Goal: Transaction & Acquisition: Obtain resource

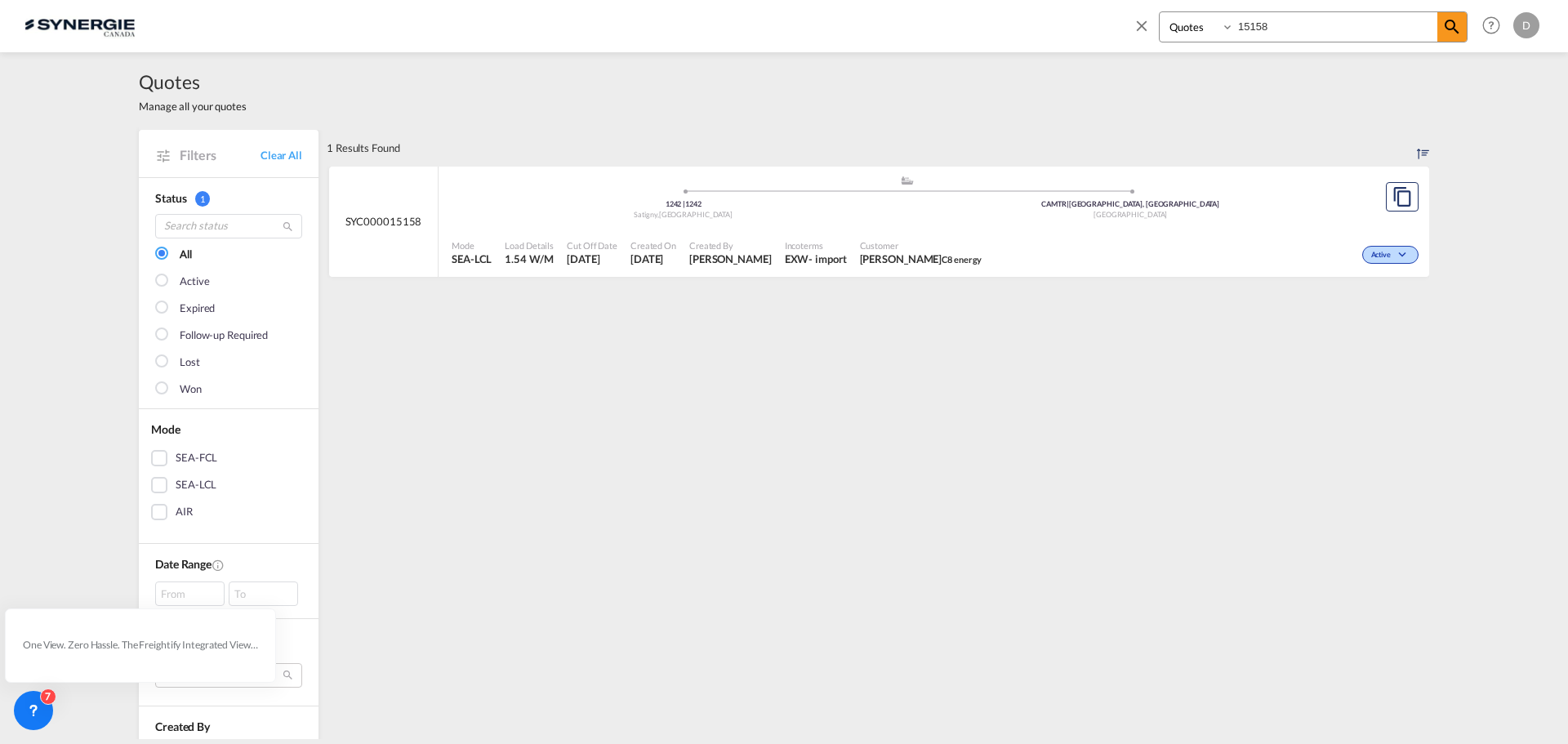
select select "Quotes"
click at [1255, 26] on input "15158" at bounding box center [1336, 26] width 203 height 29
type input "14676"
click at [874, 260] on span "ANTOINE BLEAU LITHION" at bounding box center [918, 258] width 118 height 14
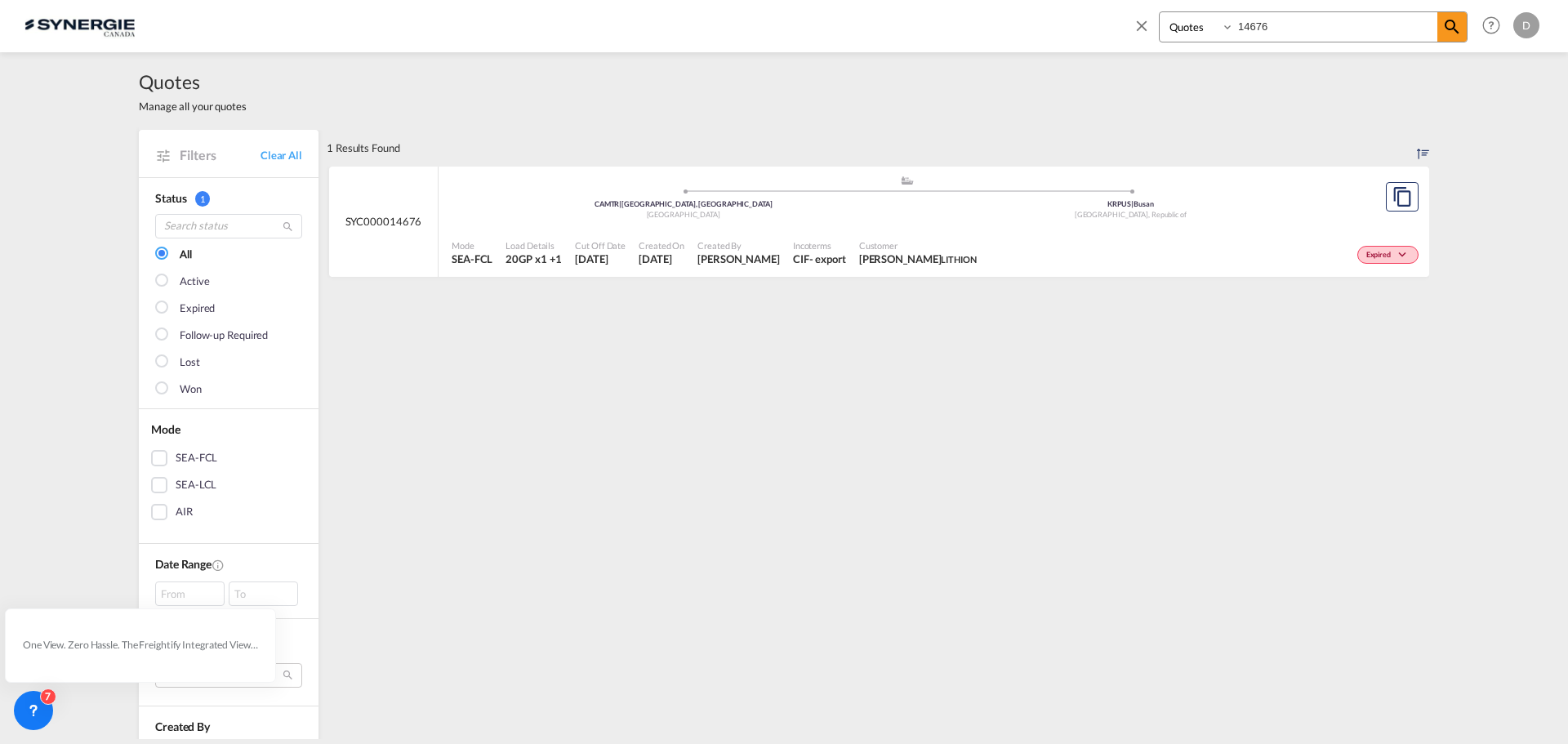
click at [871, 262] on span "ANTOINE BLEAU LITHION" at bounding box center [918, 258] width 118 height 14
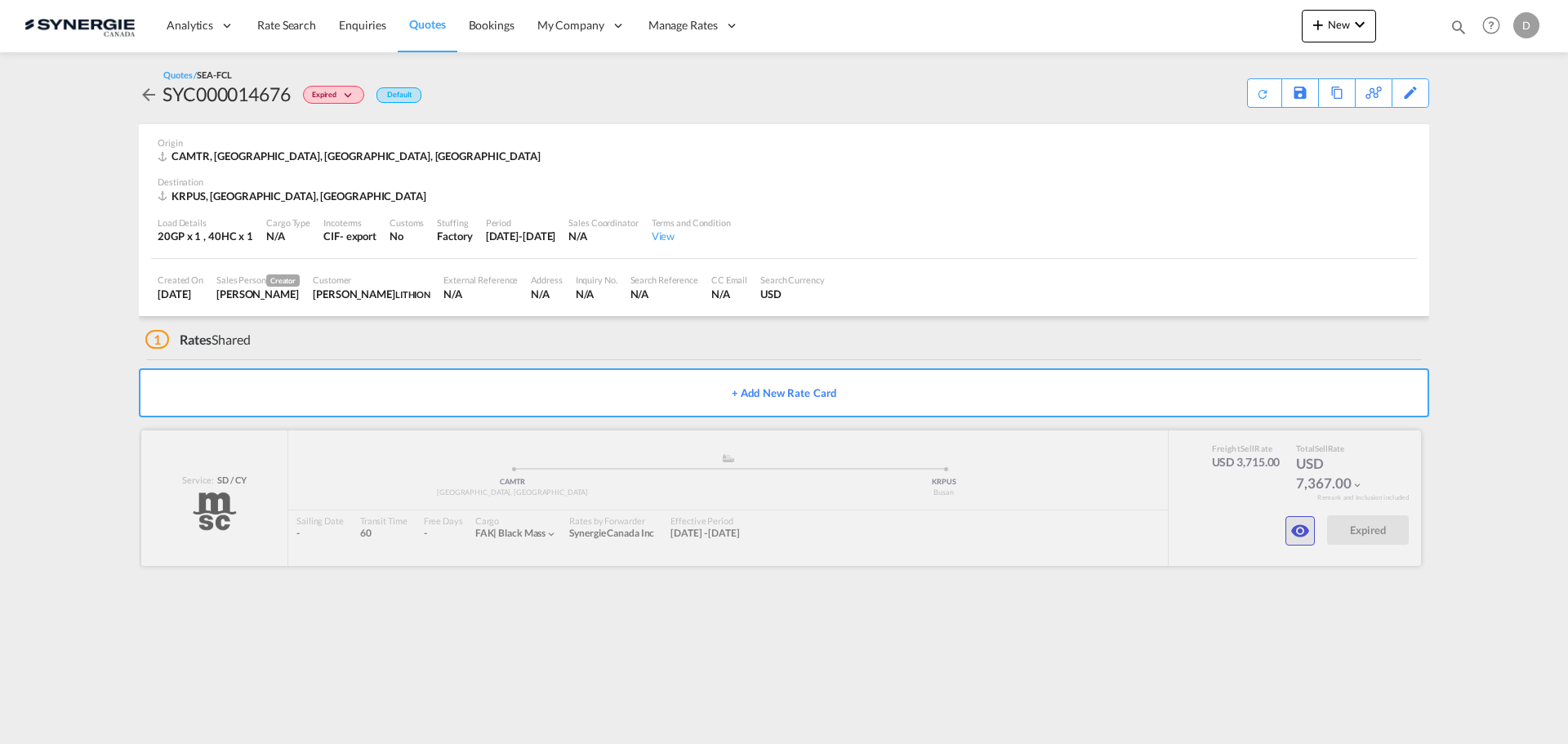
click at [1294, 524] on md-icon "icon-eye" at bounding box center [1299, 530] width 19 height 19
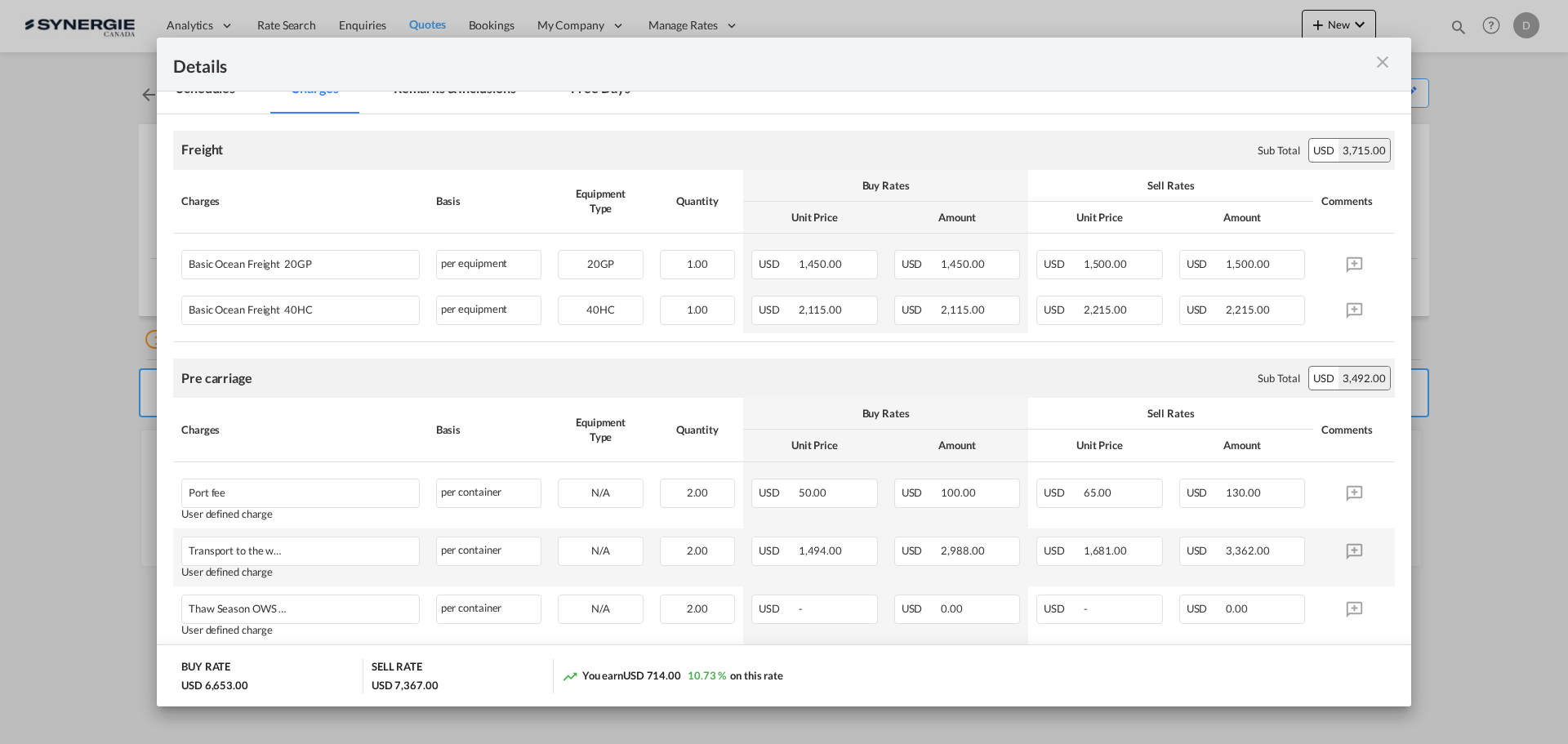
scroll to position [81, 0]
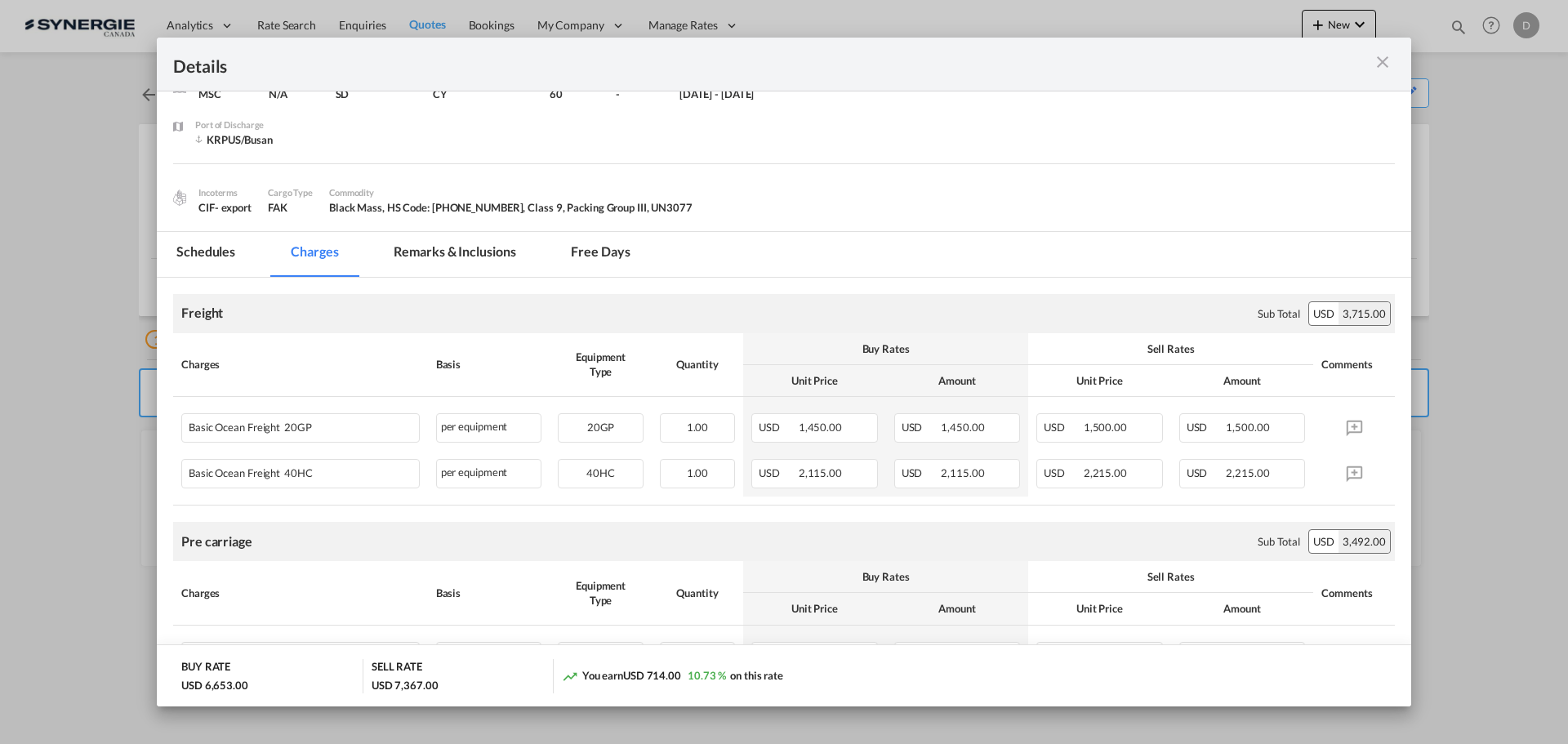
click at [480, 250] on md-tab-item "Remarks & Inclusions" at bounding box center [454, 254] width 161 height 45
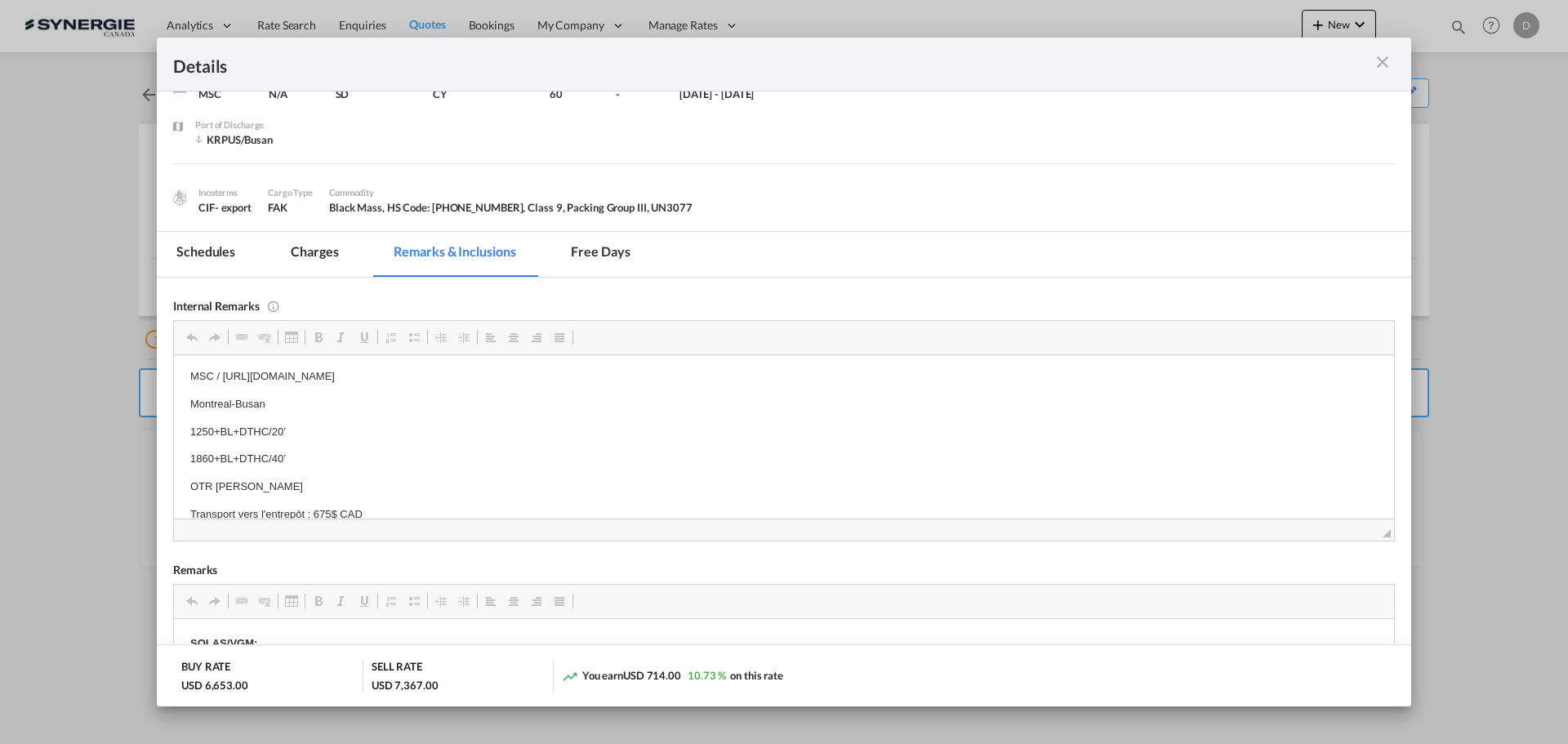
scroll to position [0, 0]
click at [1385, 60] on md-icon "icon-close m-3 fg-AAA8AD cursor" at bounding box center [1382, 62] width 19 height 19
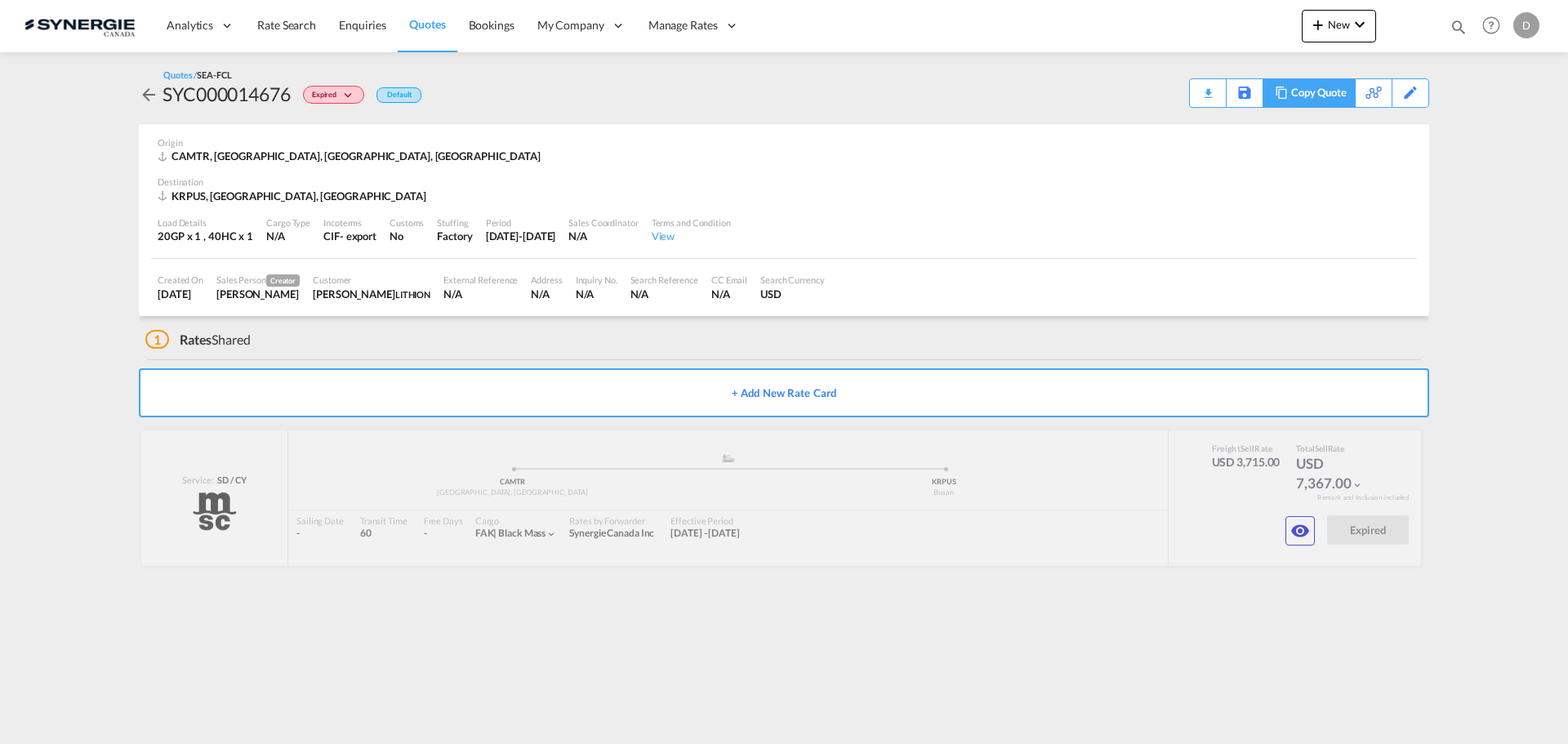
click at [1335, 92] on div "Copy Quote" at bounding box center [1319, 92] width 56 height 28
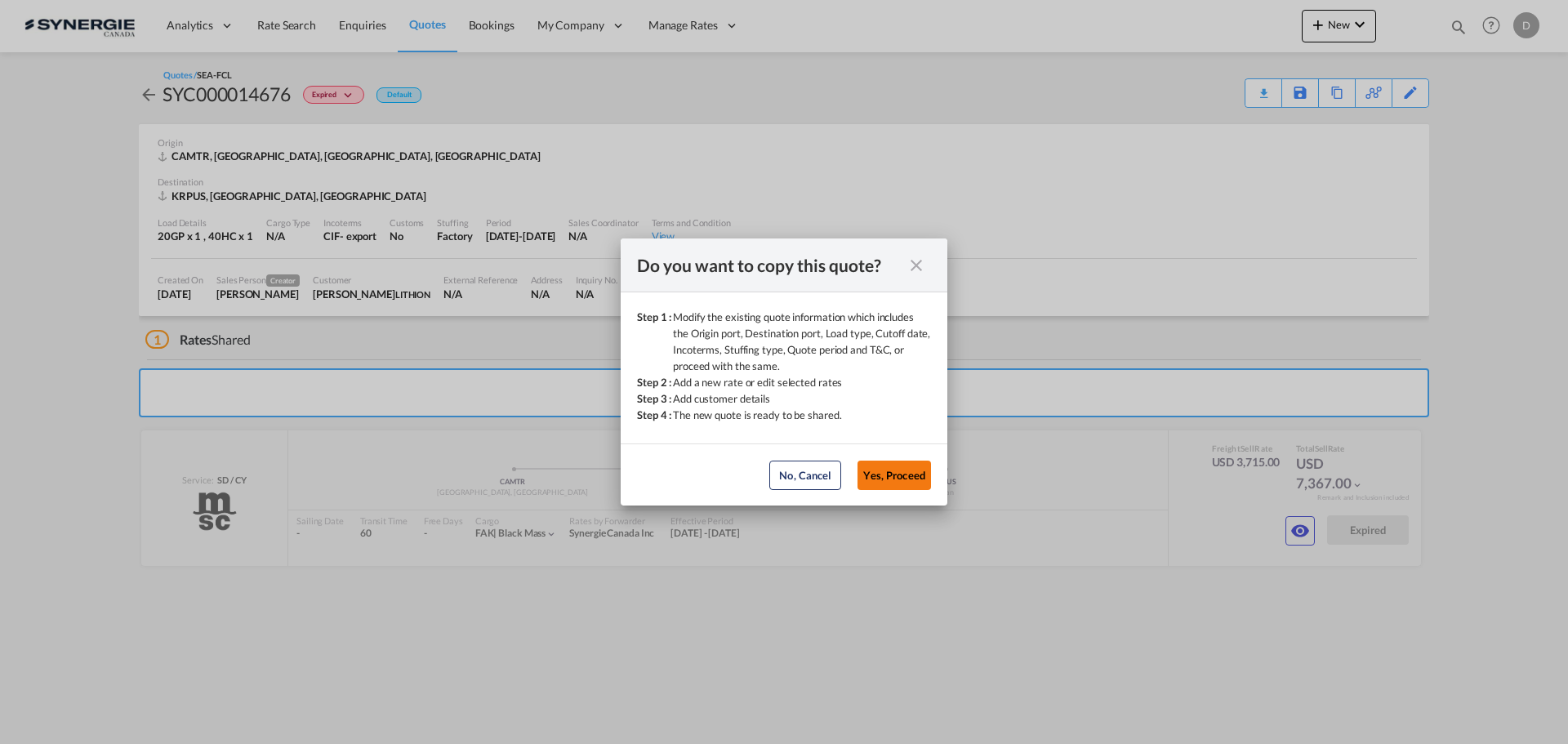
click at [899, 475] on button "Yes, Proceed" at bounding box center [894, 475] width 74 height 30
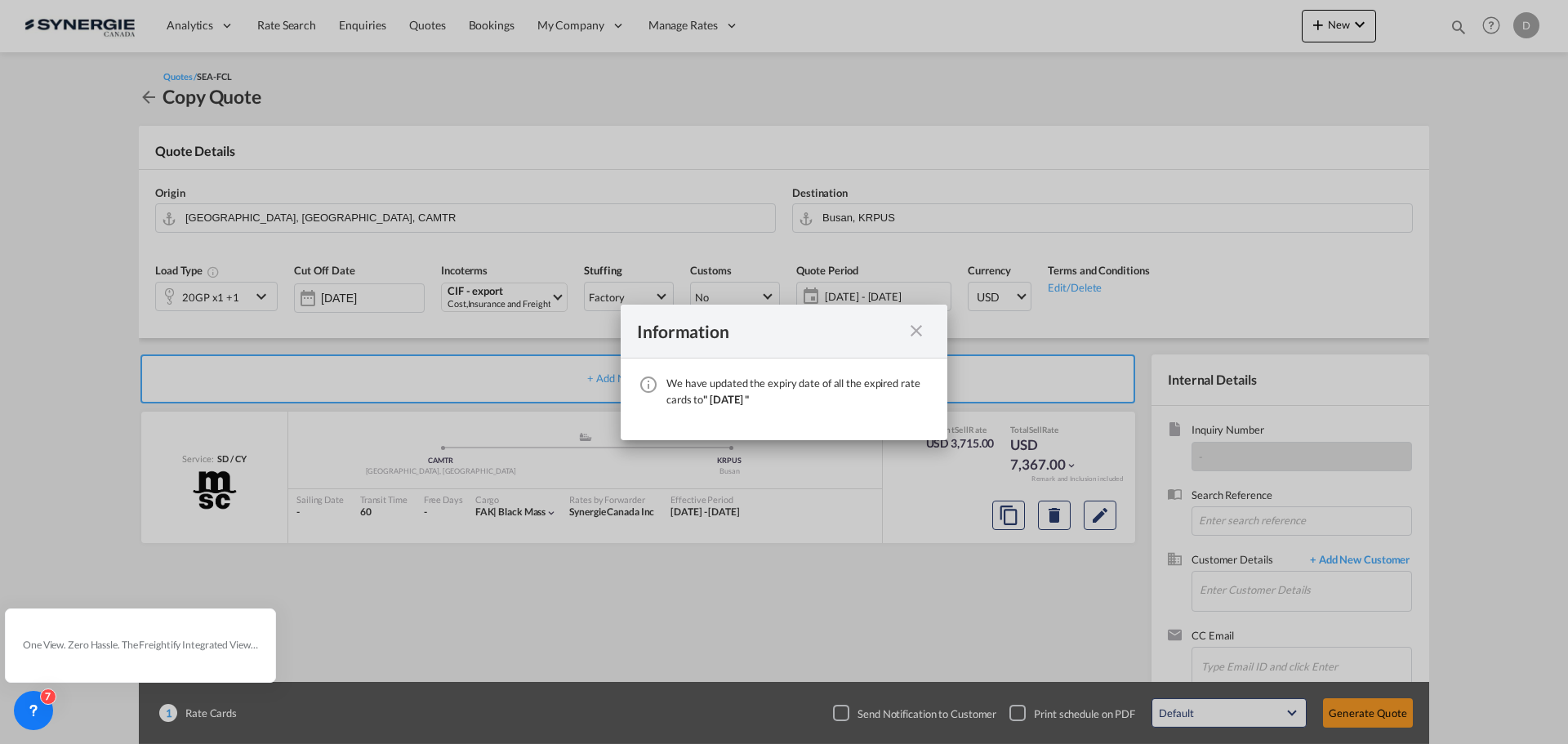
click at [909, 331] on md-icon "icon-close fg-AAA8AD cursor" at bounding box center [915, 330] width 19 height 19
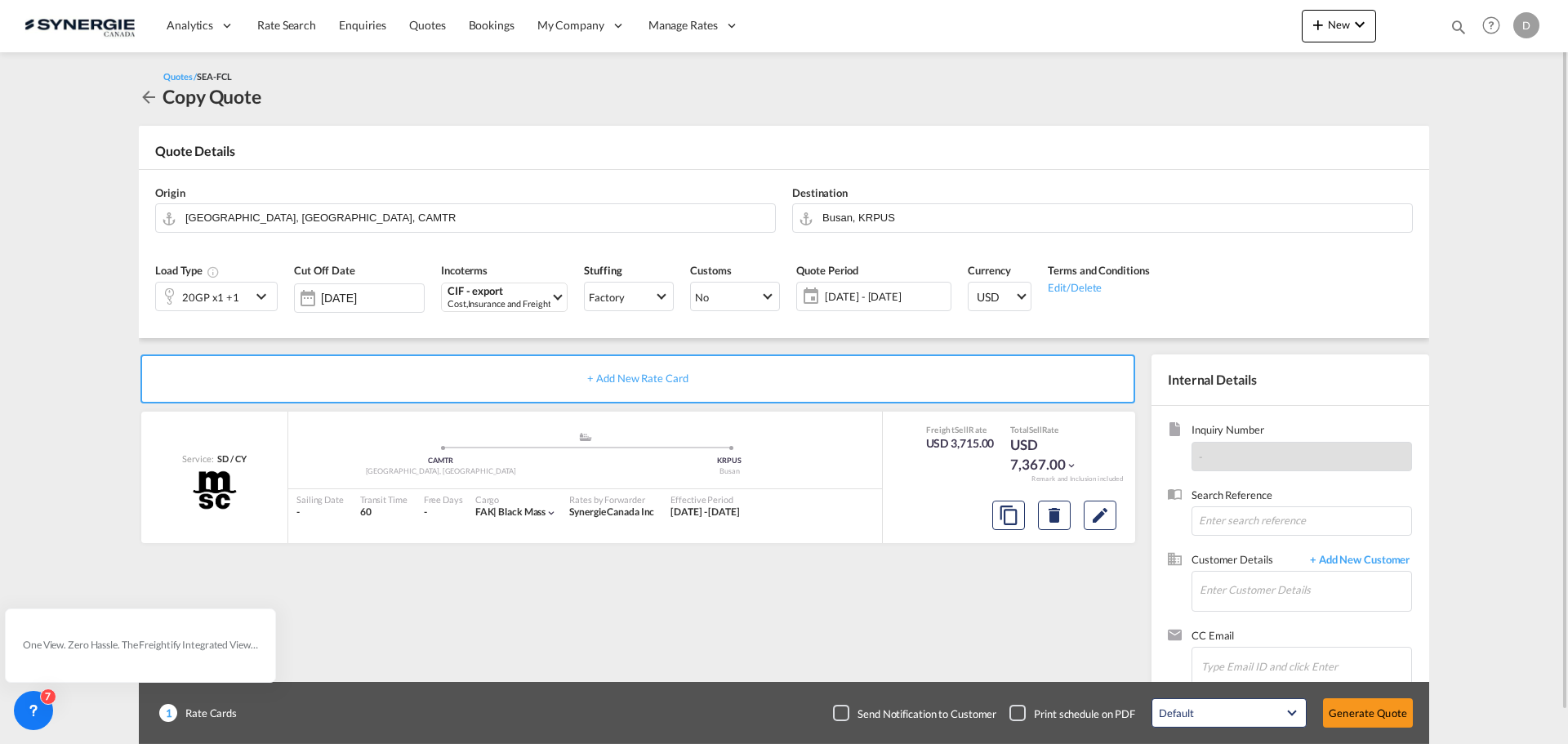
click at [843, 297] on span "06 Oct - 05 Nov 2025" at bounding box center [886, 296] width 122 height 14
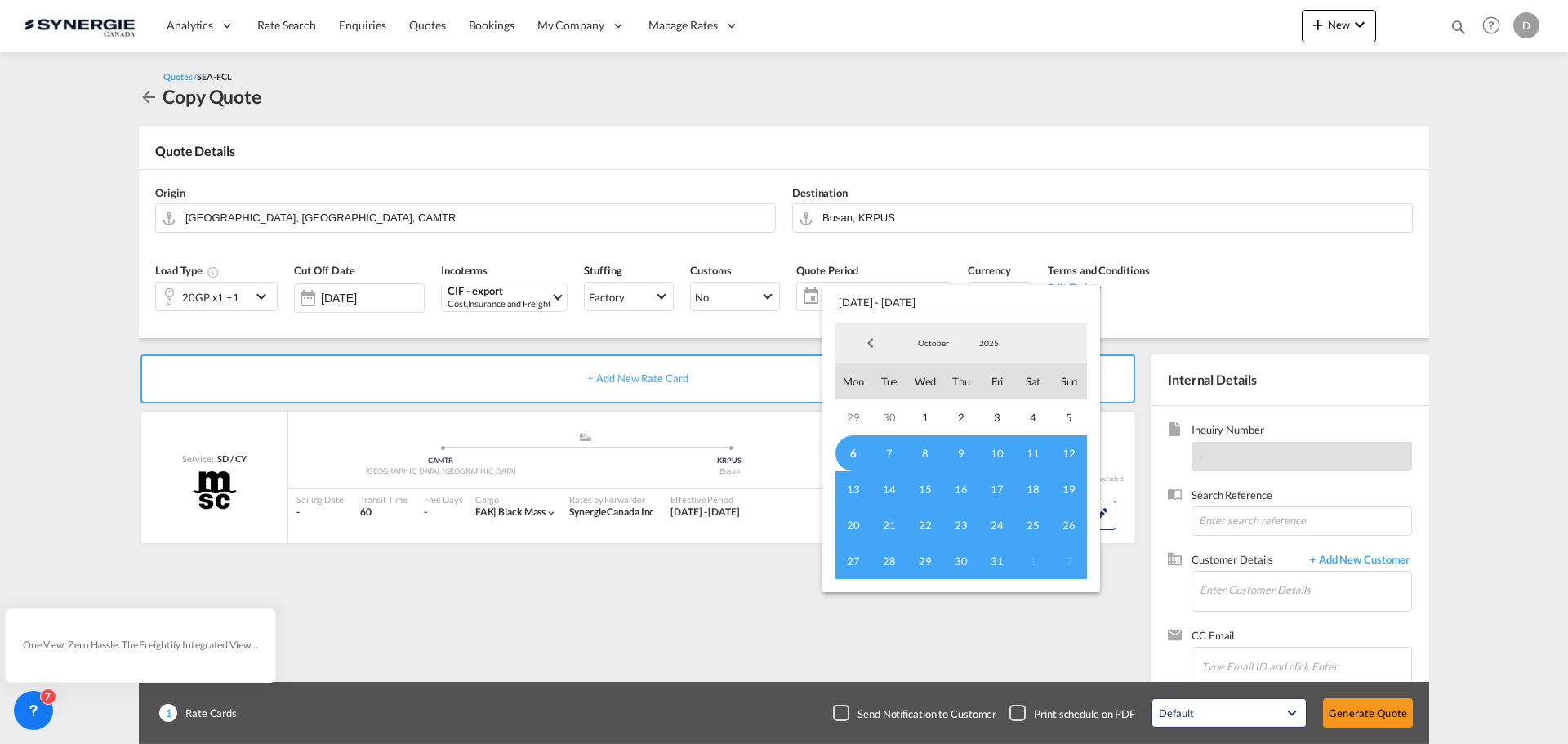
click at [851, 449] on span "6" at bounding box center [854, 453] width 36 height 36
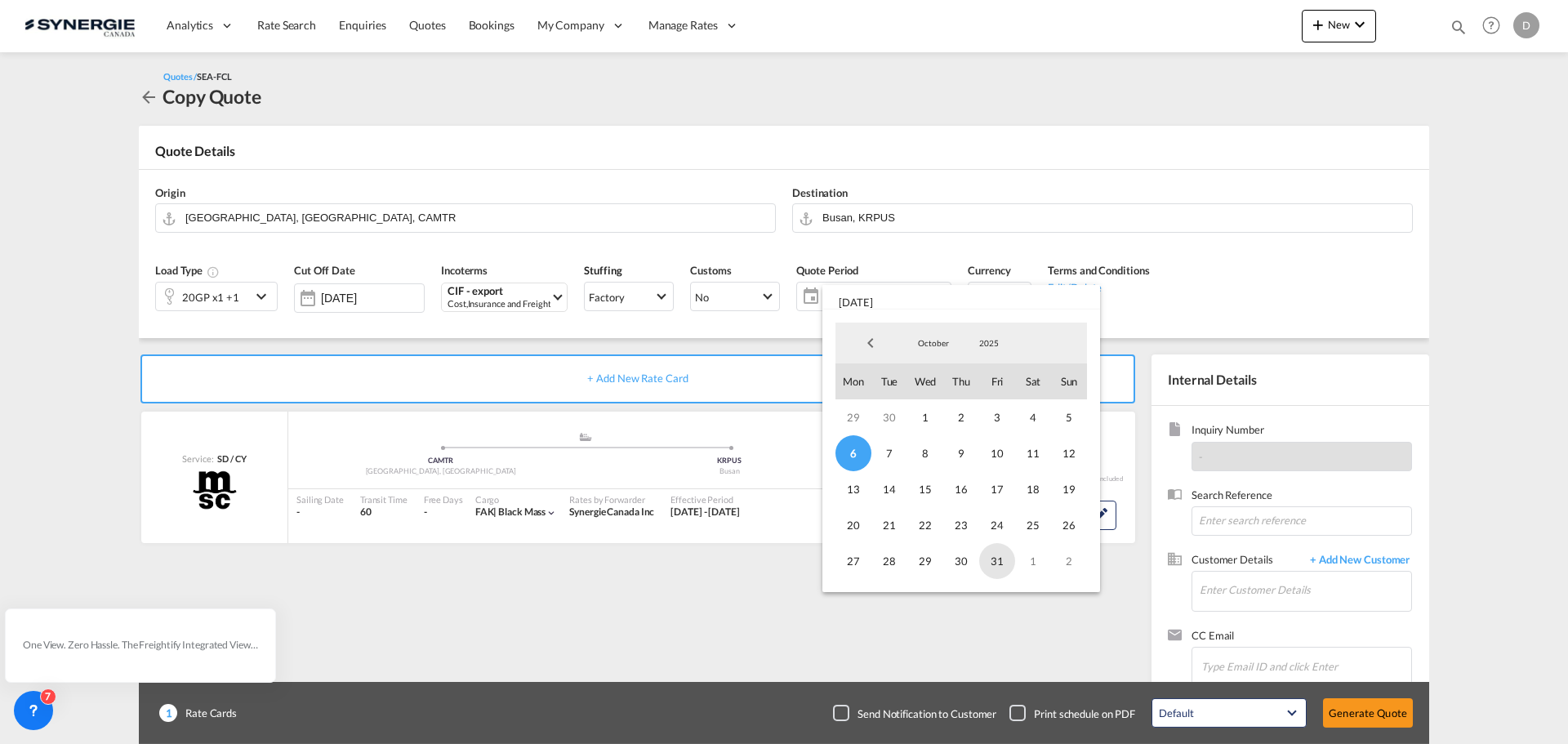
click at [991, 564] on span "31" at bounding box center [997, 561] width 36 height 36
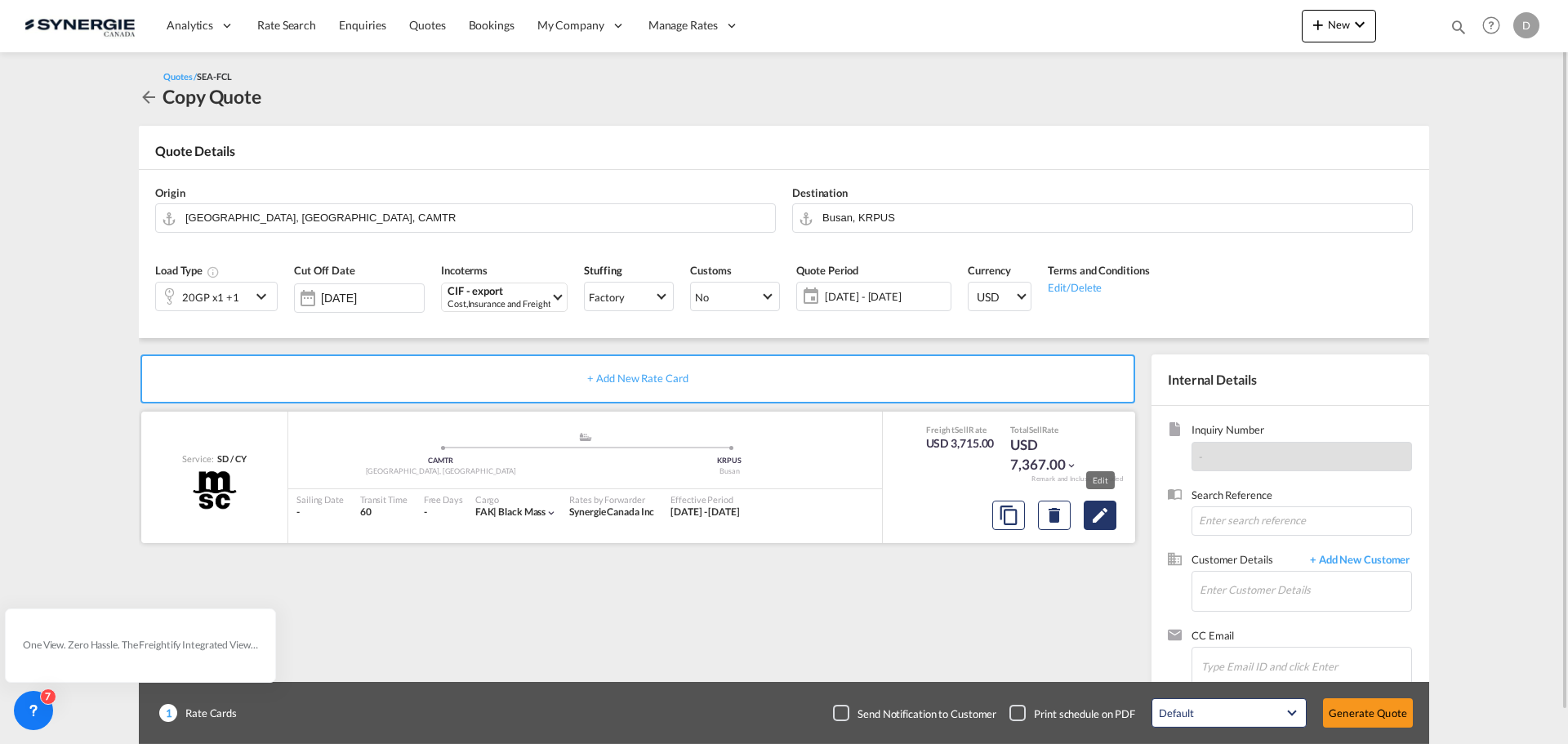
click at [1101, 514] on md-icon "Edit" at bounding box center [1099, 514] width 19 height 19
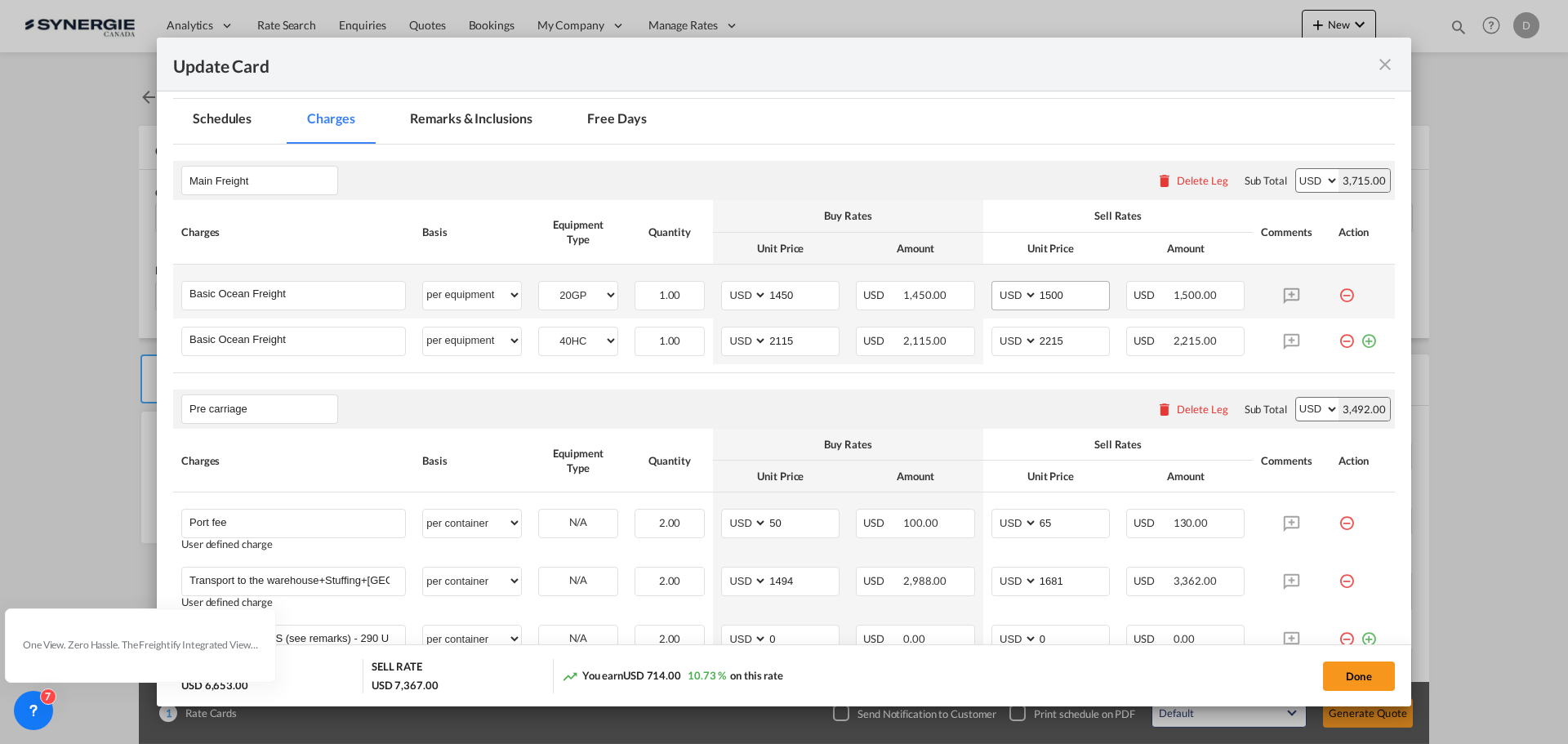
scroll to position [408, 0]
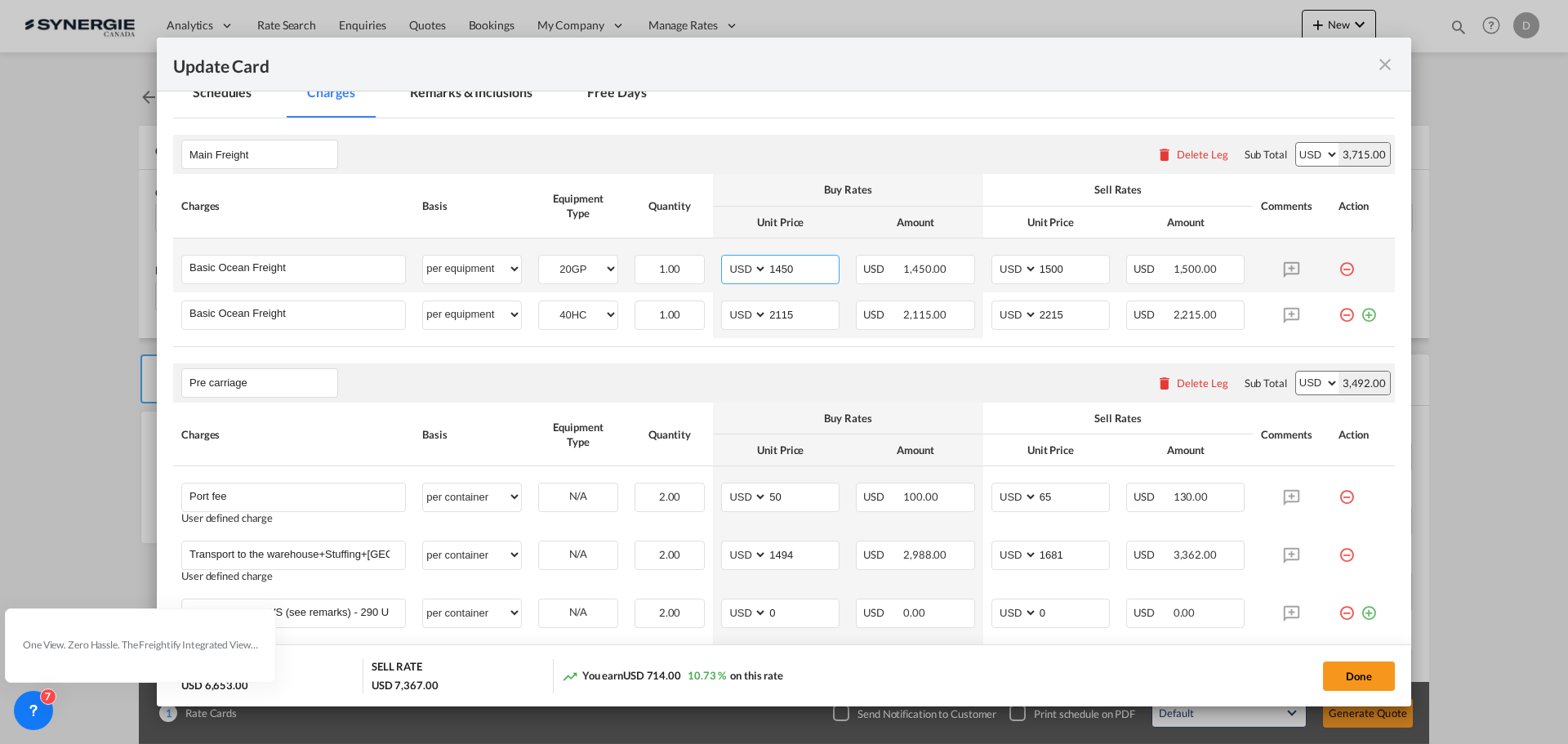
click at [776, 267] on input "1450" at bounding box center [803, 268] width 71 height 25
type input "1377"
click at [782, 314] on input "2115" at bounding box center [803, 314] width 71 height 25
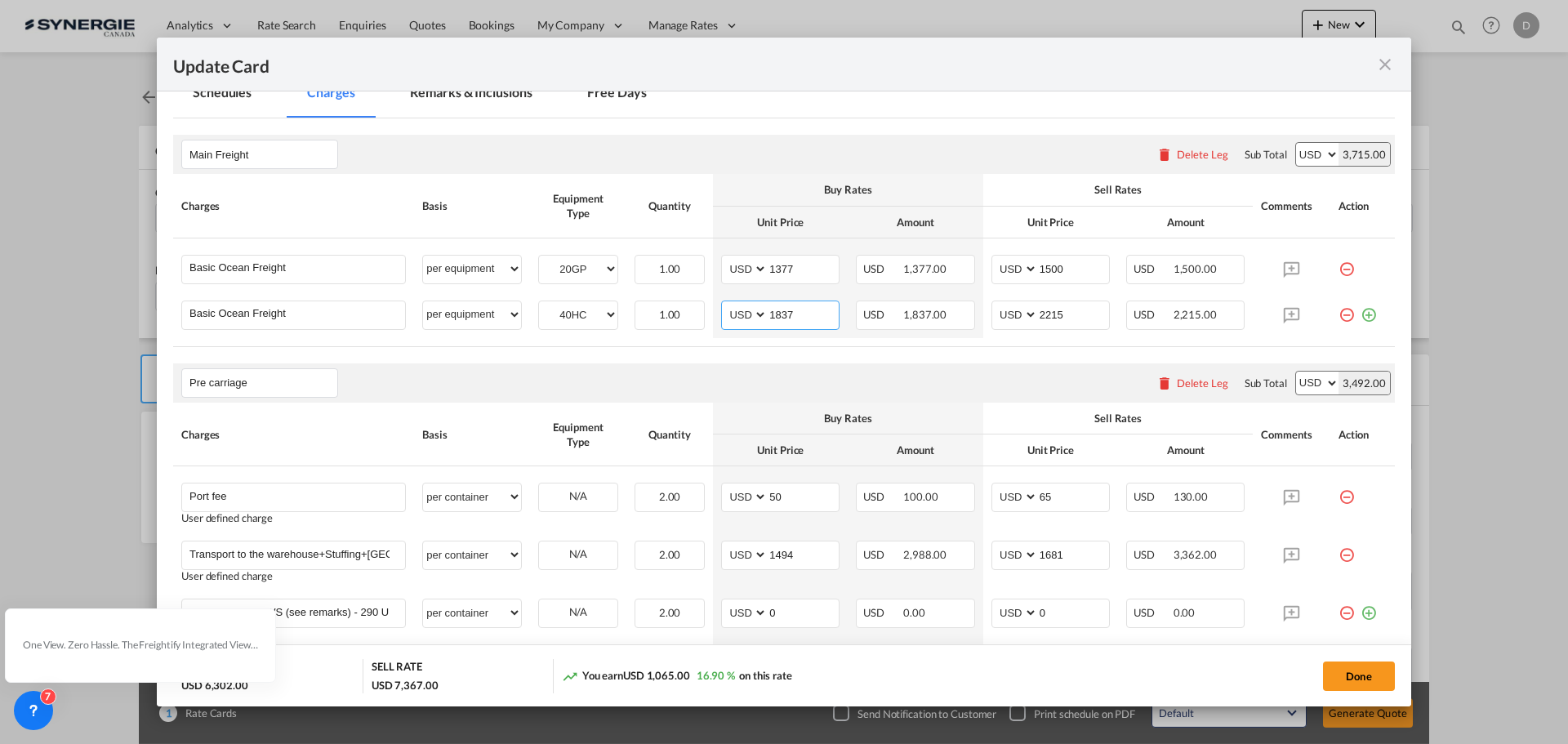
type input "1837"
click at [784, 369] on div "Pre carriage Please enter leg name Leg Name Already Exists Delete Leg Sub Total…" at bounding box center [783, 383] width 1221 height 39
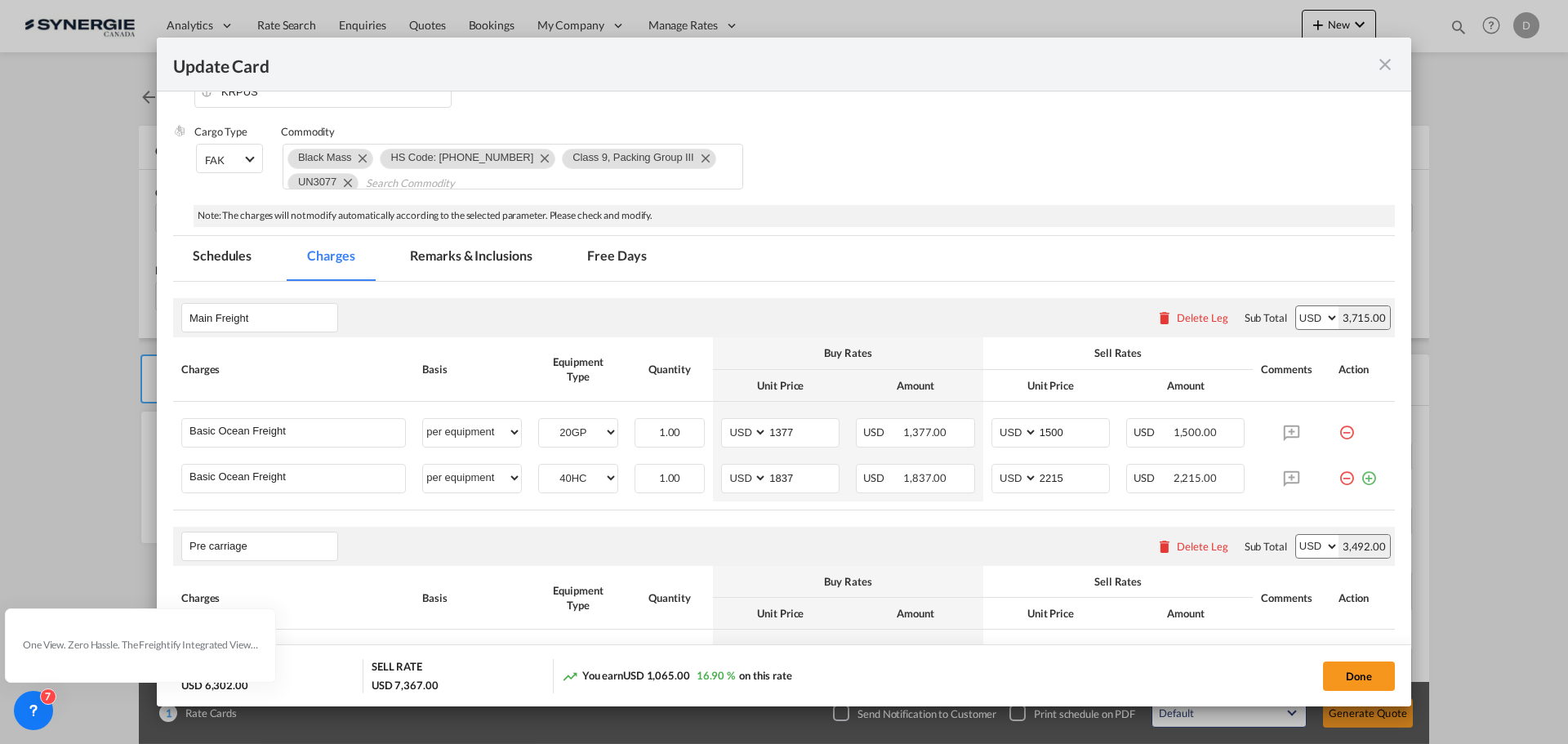
click at [492, 257] on md-tab-item "Remarks & Inclusions" at bounding box center [471, 258] width 161 height 45
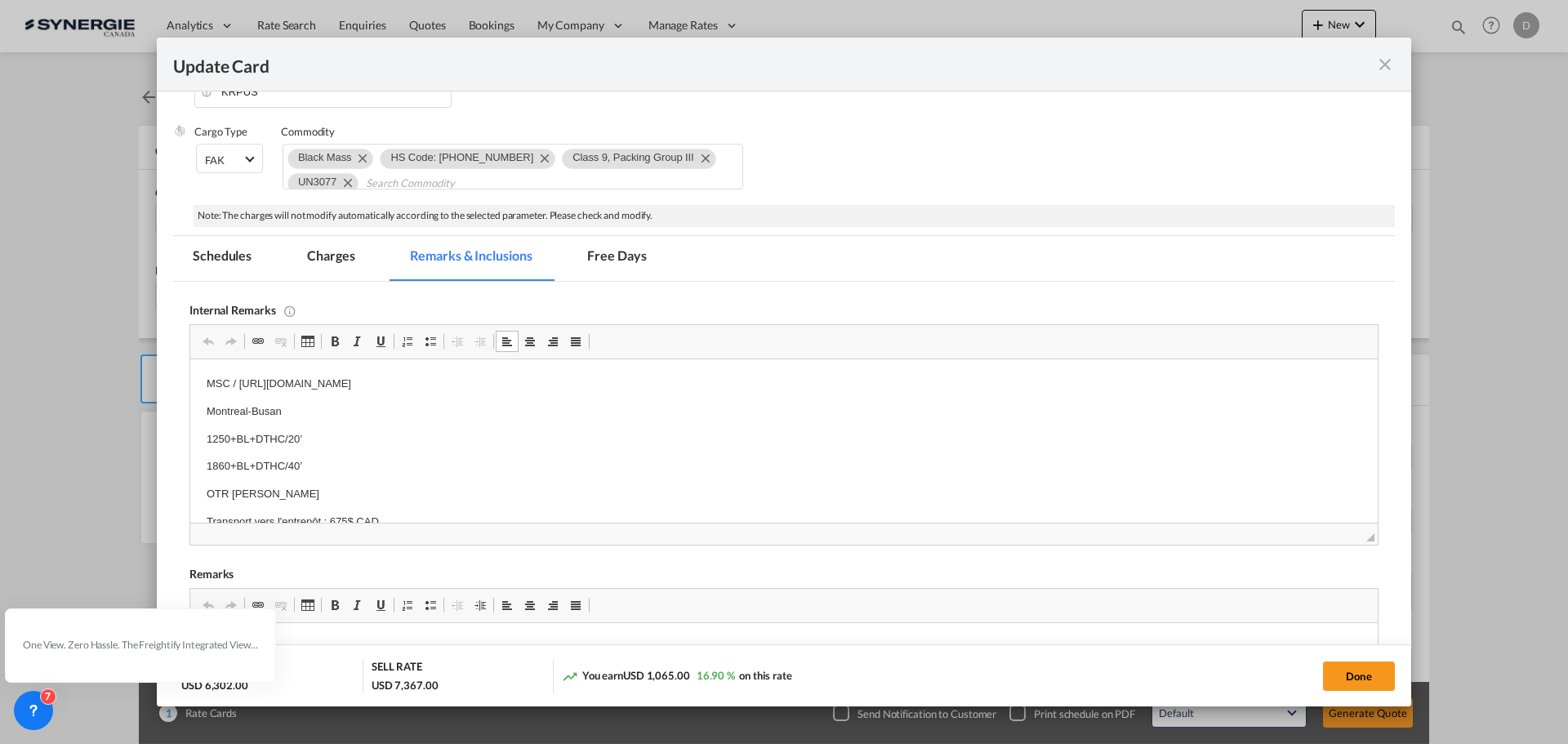
drag, startPoint x: 690, startPoint y: 380, endPoint x: 240, endPoint y: 388, distance: 450.1
click at [240, 388] on p "MSC / https://app.frontapp.com/open/msg_1hjl43db?key=c0XE302WWSvtdNGdXSzjtCV7co…" at bounding box center [784, 384] width 1154 height 17
click at [346, 466] on html "MSC / https://app.frontapp.com/open/msg_1hysz9n3?key=c0XE302WWSvtdNGdXSzjtCV7co…" at bounding box center [783, 501] width 1187 height 283
click at [356, 458] on p "1860+BL+DTHC/40’" at bounding box center [784, 466] width 1154 height 17
click at [236, 433] on p "1250+BL+DTHC/20’" at bounding box center [784, 440] width 1154 height 17
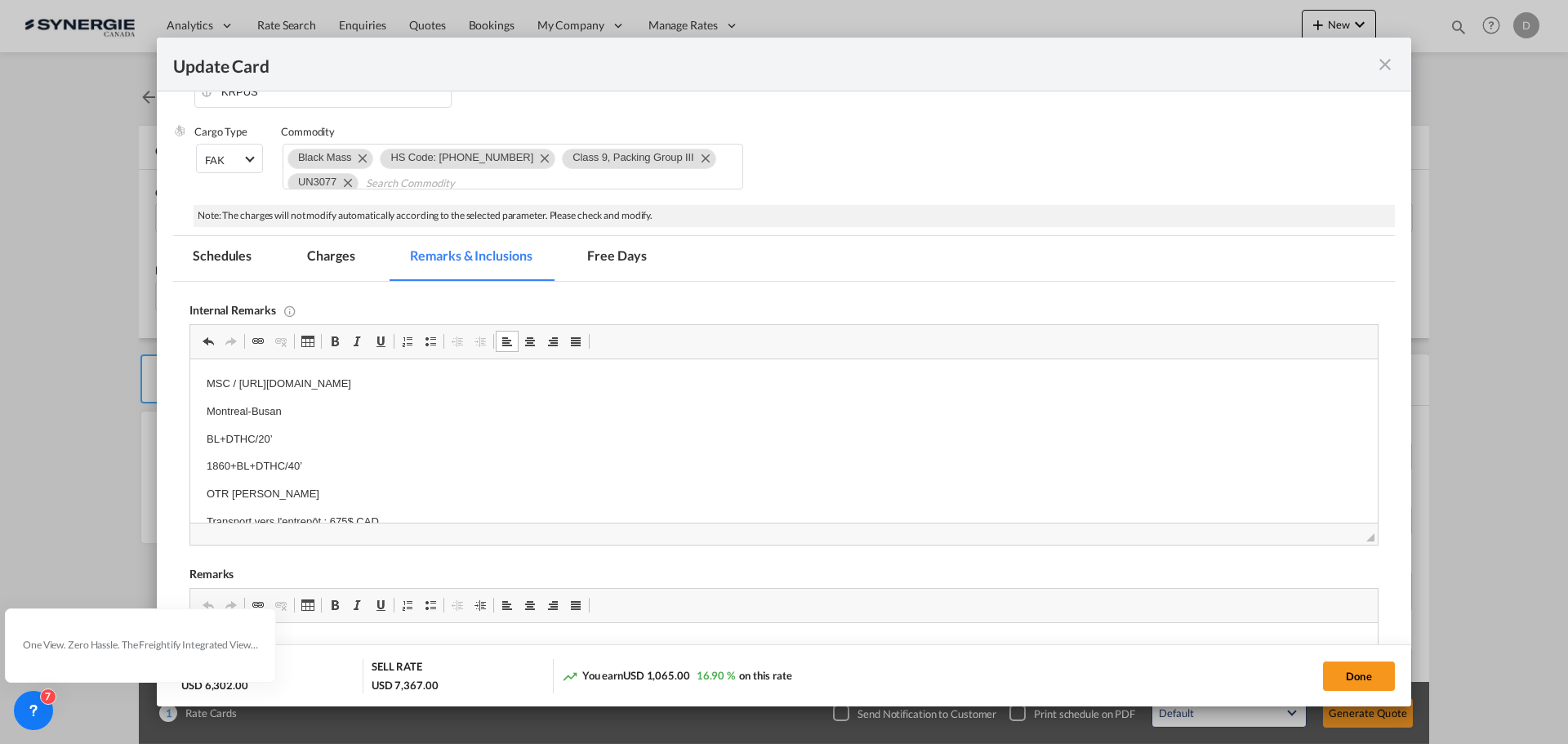
click at [237, 462] on p "1860+BL+DTHC/40’" at bounding box center [784, 466] width 1154 height 17
click at [308, 458] on p "BL+DTHC/40’" at bounding box center [784, 466] width 1154 height 17
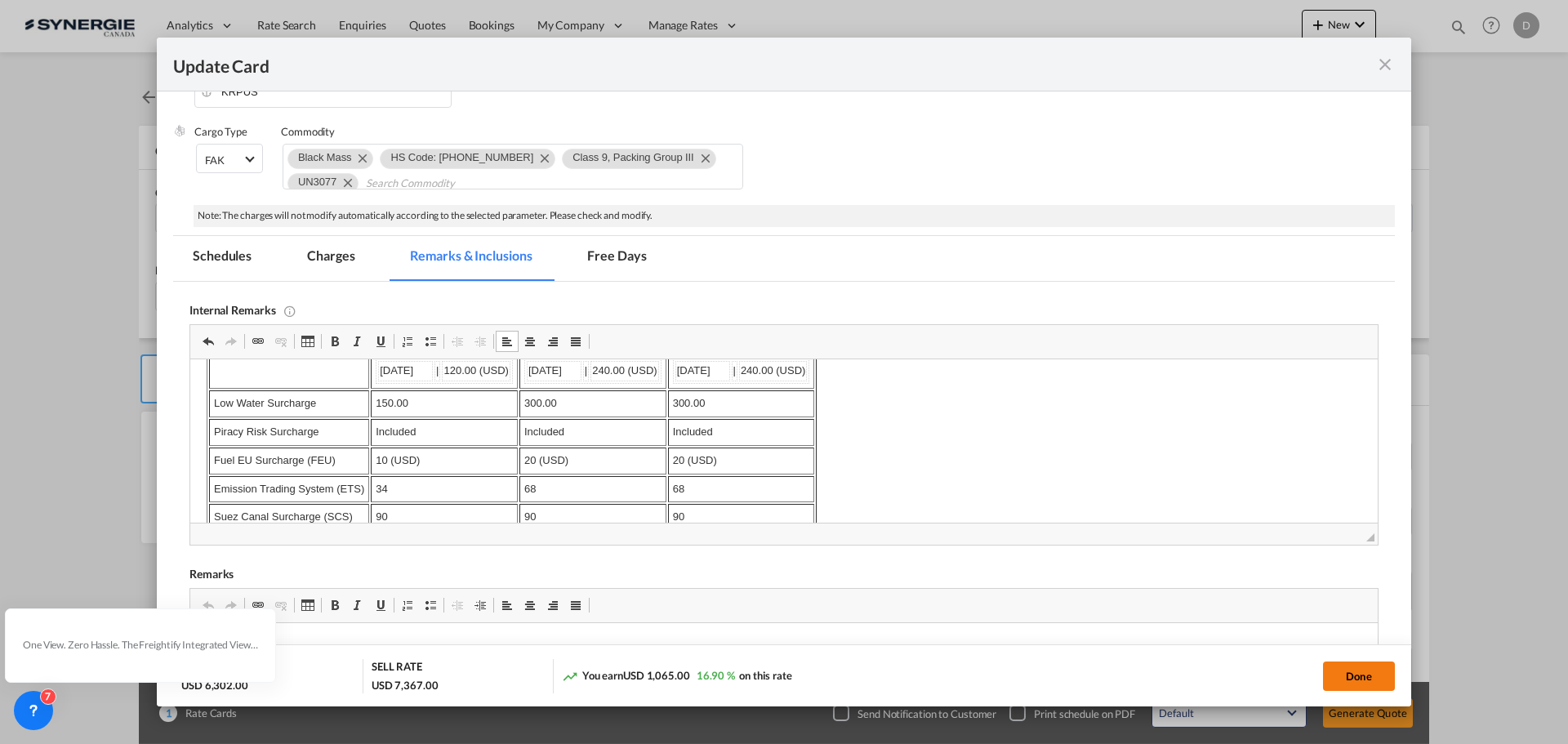
click at [1359, 673] on button "Done" at bounding box center [1359, 675] width 72 height 30
type input "09 Sep 2025"
type input "04 Nov 2025"
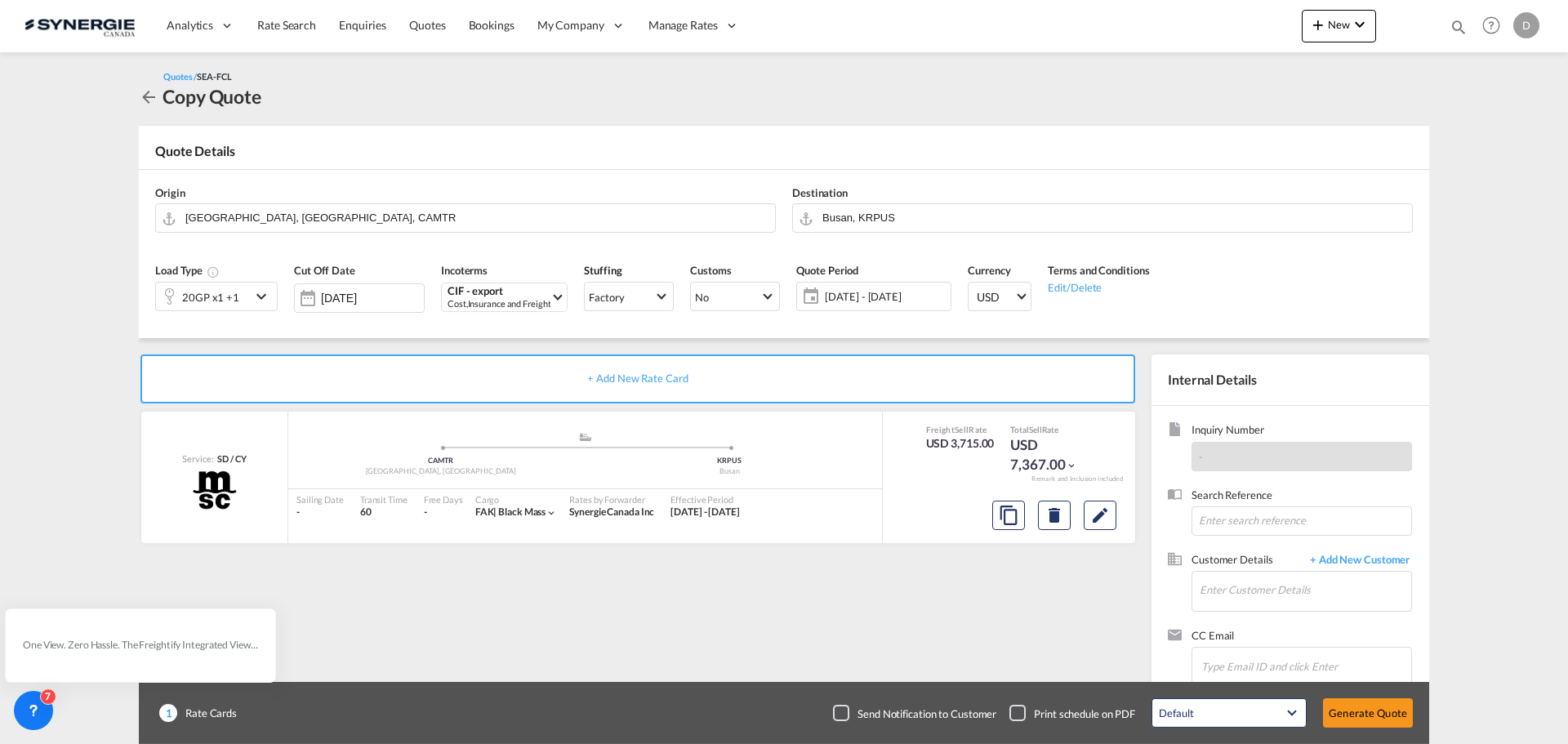
scroll to position [200, 0]
click at [1371, 710] on button "Generate Quote" at bounding box center [1368, 713] width 90 height 30
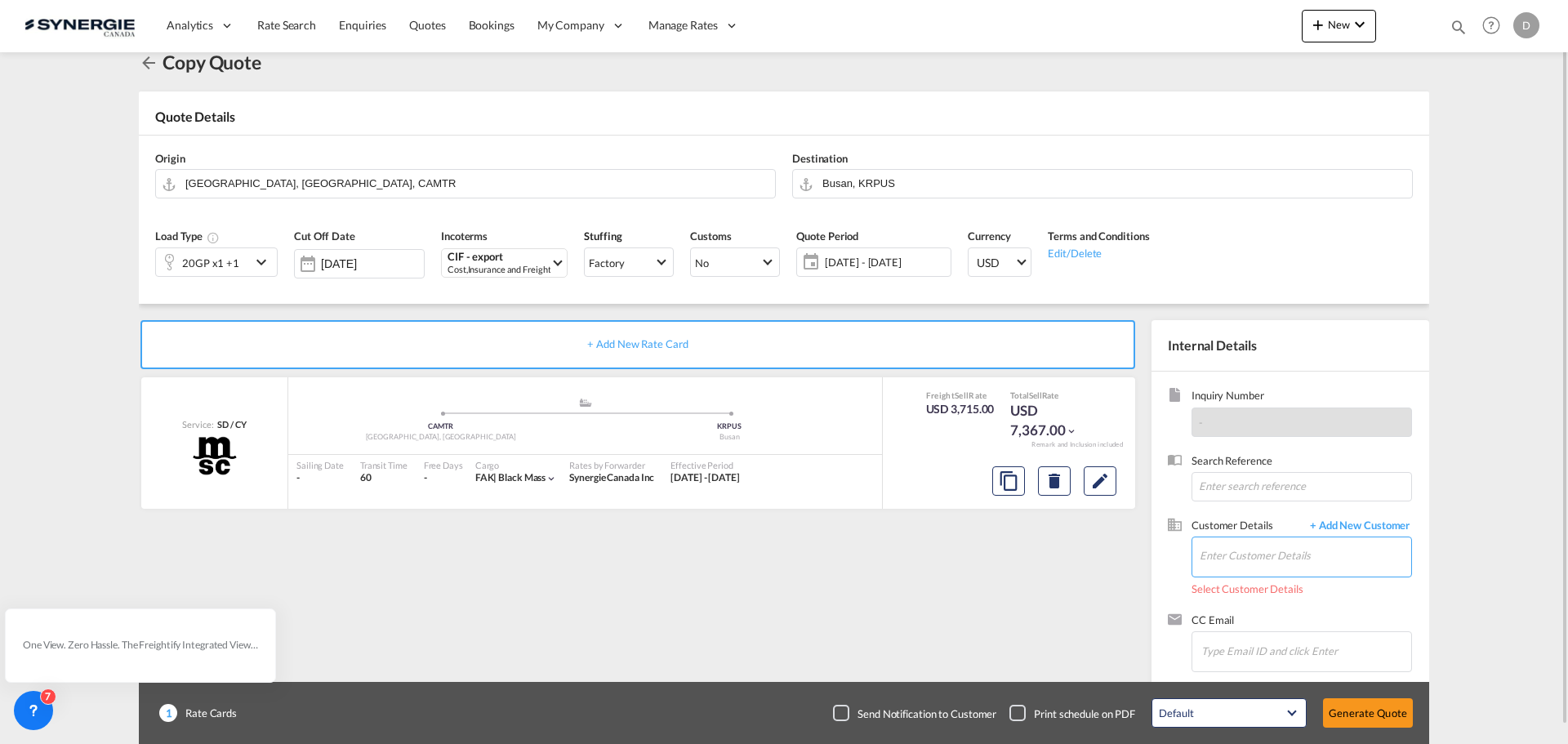
click at [1222, 558] on input "Enter Customer Details" at bounding box center [1305, 555] width 212 height 36
paste input "e.carissimi@lithiontechnologies.com"
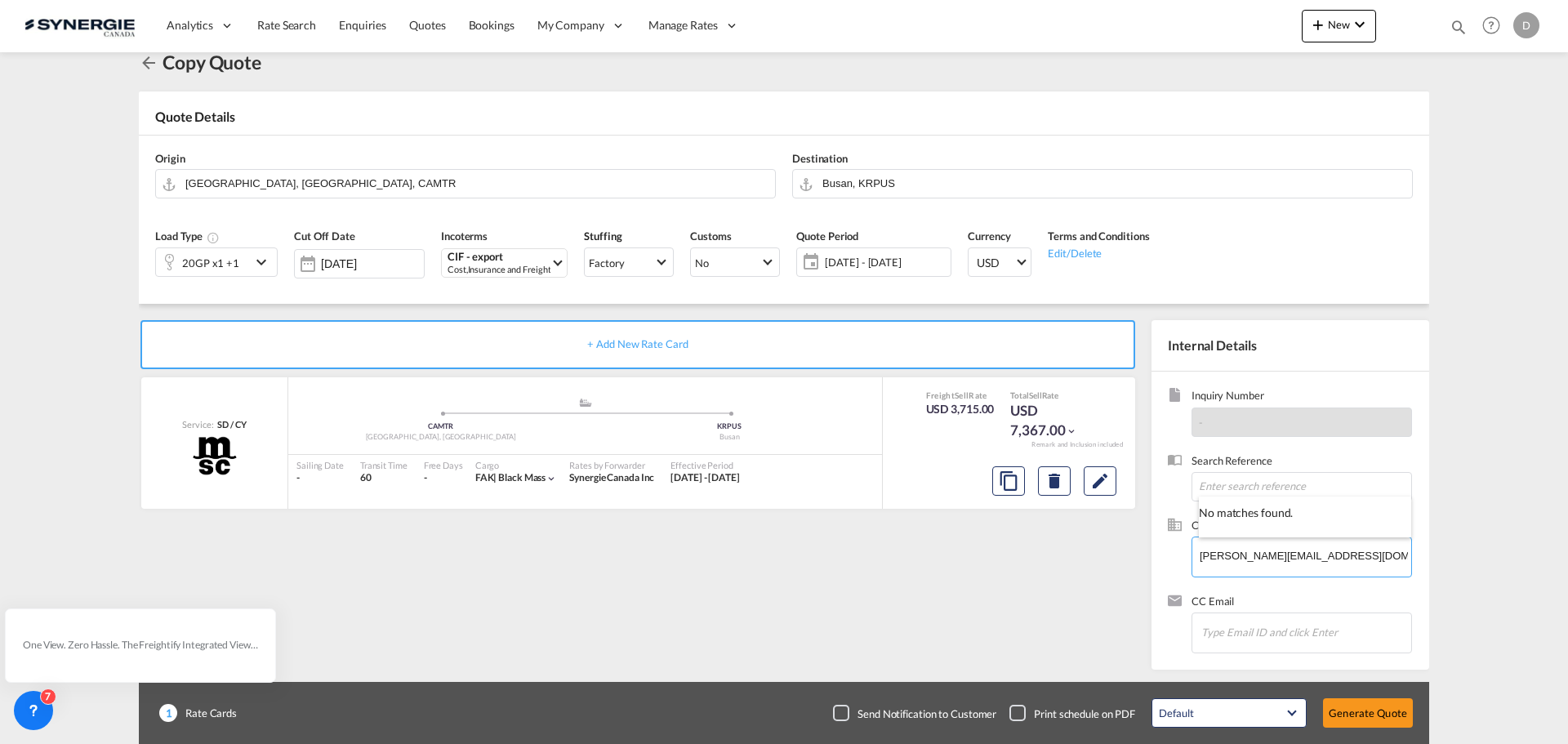
type input "e.carissimi@lithiontechnologies.com"
click at [1398, 552] on button "Clear Input" at bounding box center [1400, 549] width 20 height 25
paste input "c.king@lithiontechnologies.com"
type input "c.king@lithiontechnologies.com"
click at [1396, 557] on button "Clear Input" at bounding box center [1400, 549] width 20 height 25
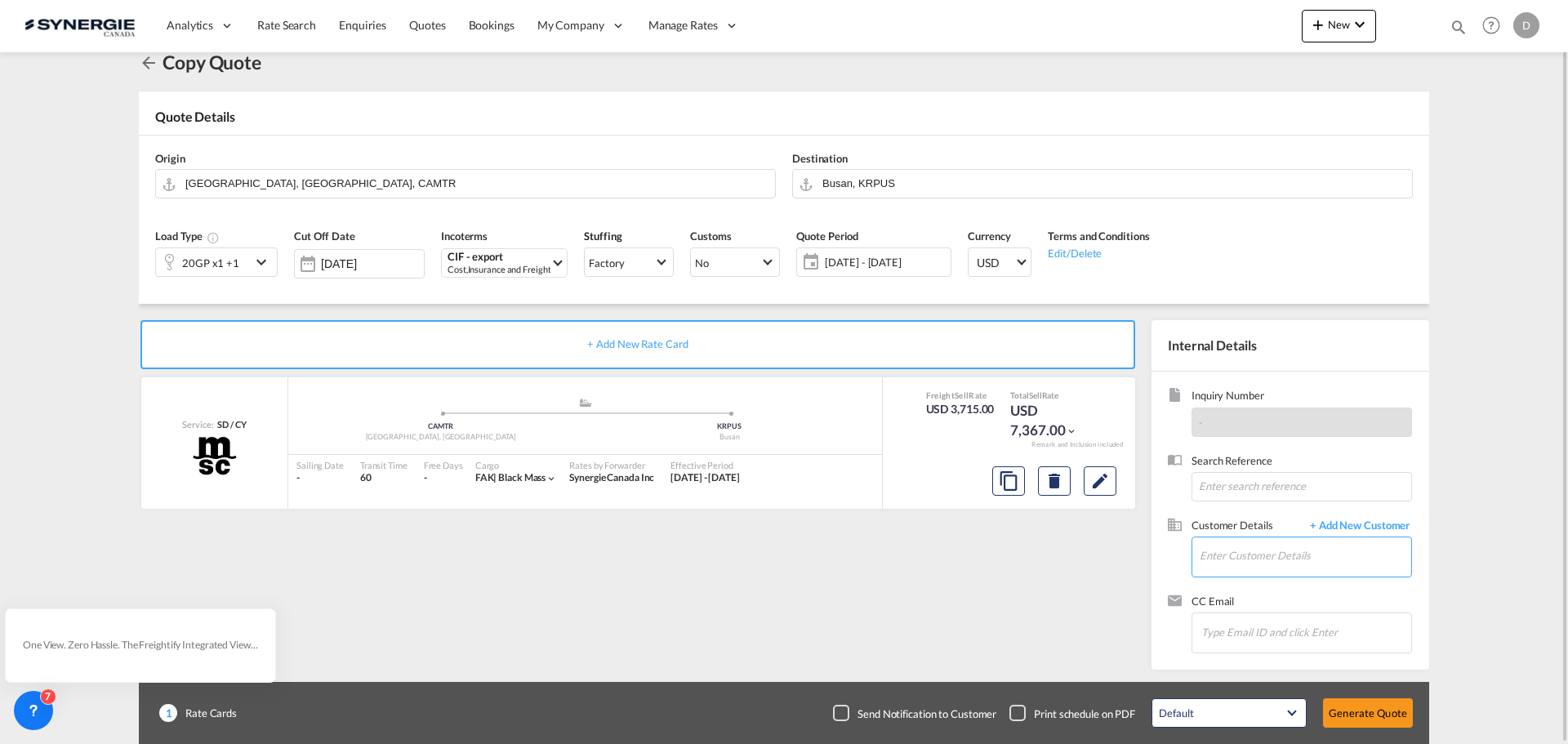
paste input "ANTOINE BLEAU"
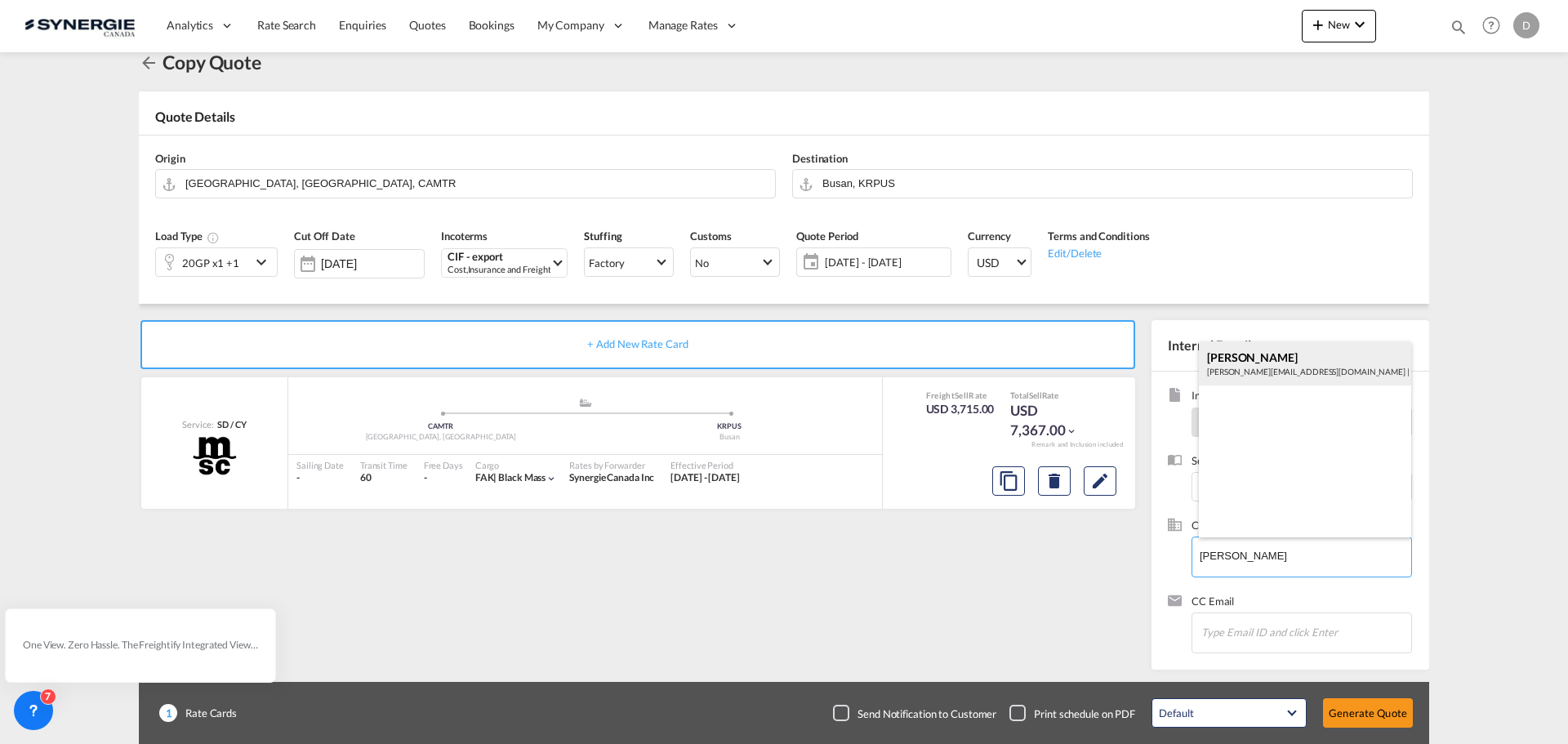
click at [1286, 362] on div "ANTOINE BLEAU a.bleau@lithiontechnologies.com | LITHION" at bounding box center [1304, 364] width 212 height 44
type input "LITHION, ANTOINE BLEAU, a.bleau@lithiontechnologies.com"
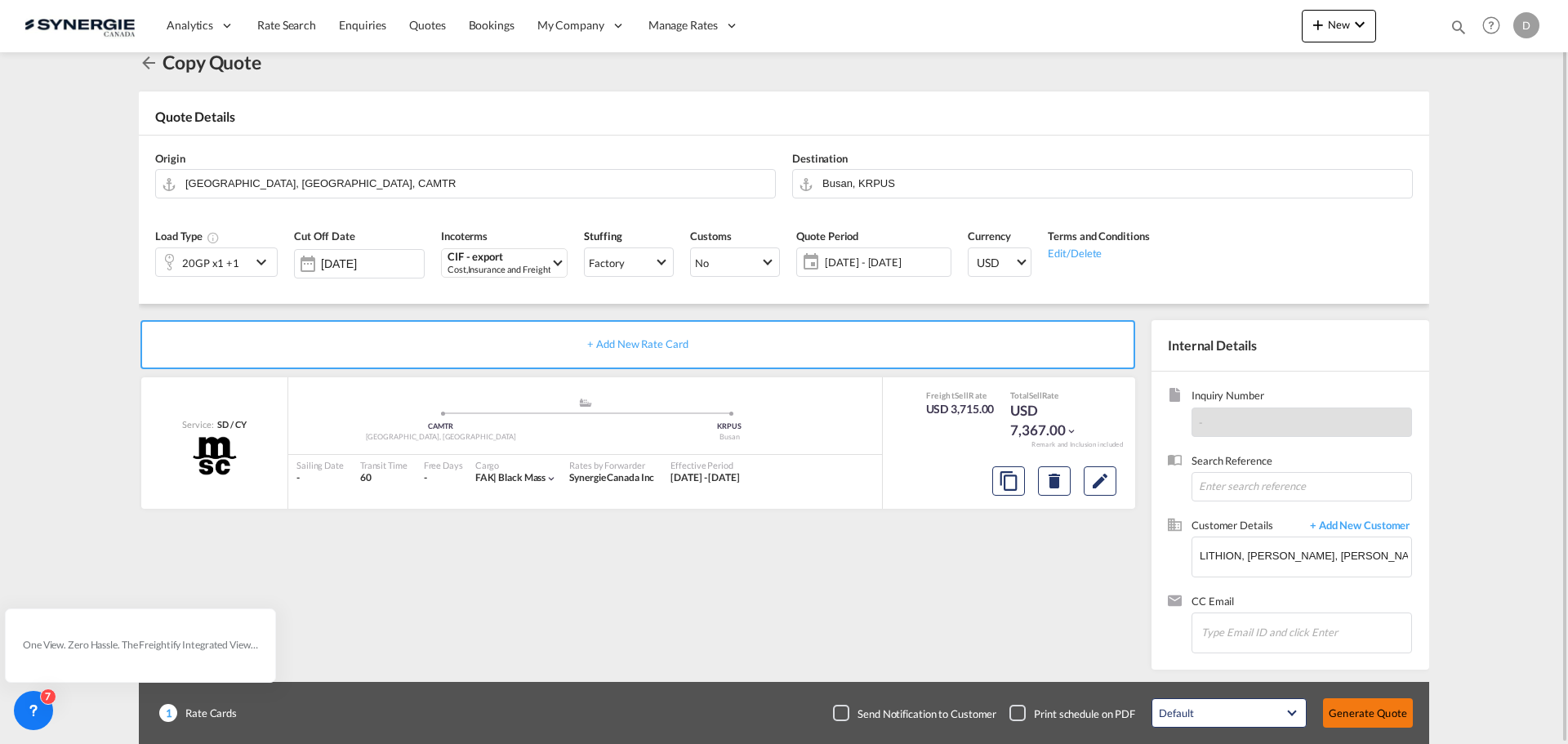
click at [1352, 713] on button "Generate Quote" at bounding box center [1368, 713] width 90 height 30
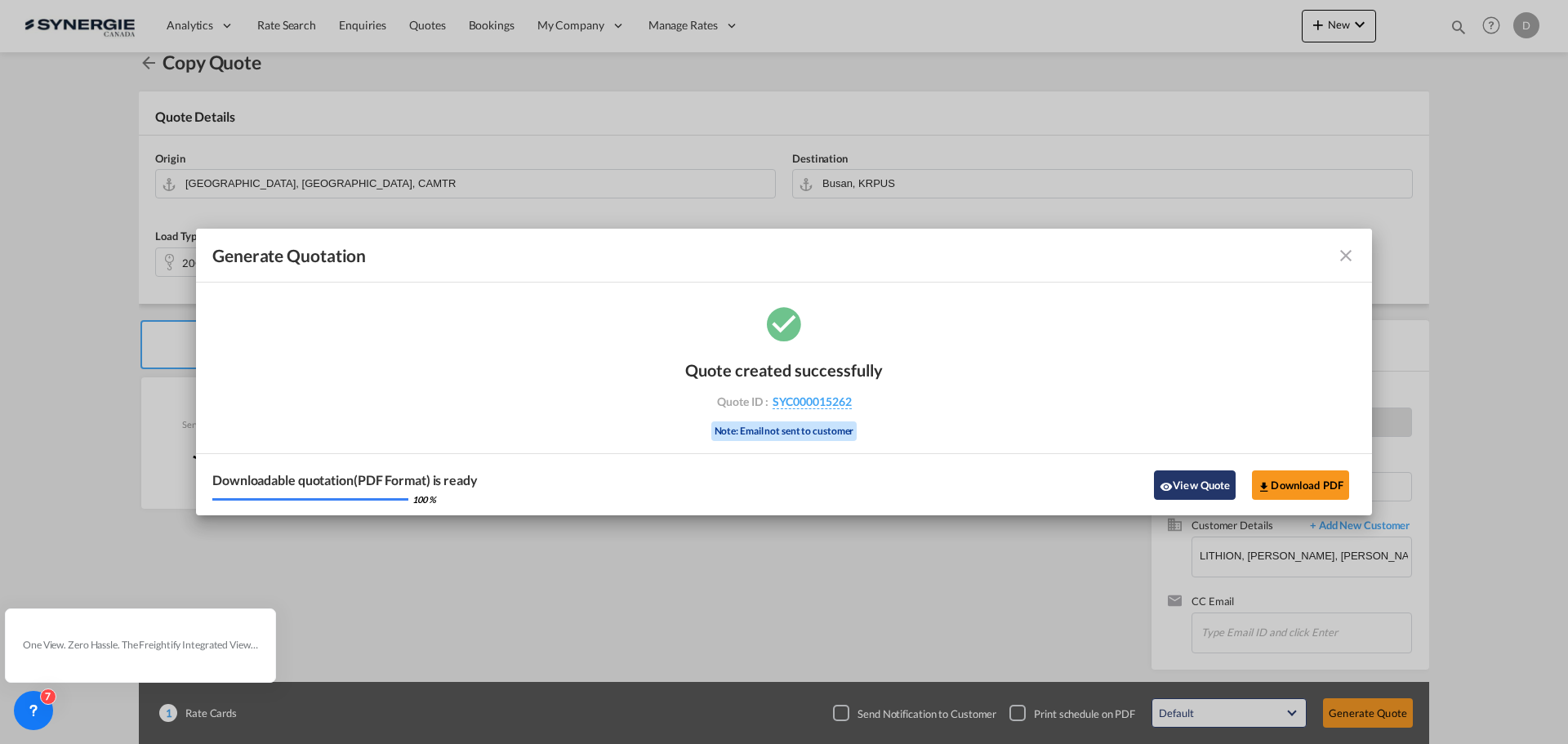
click at [1190, 478] on button "View Quote" at bounding box center [1194, 485] width 81 height 30
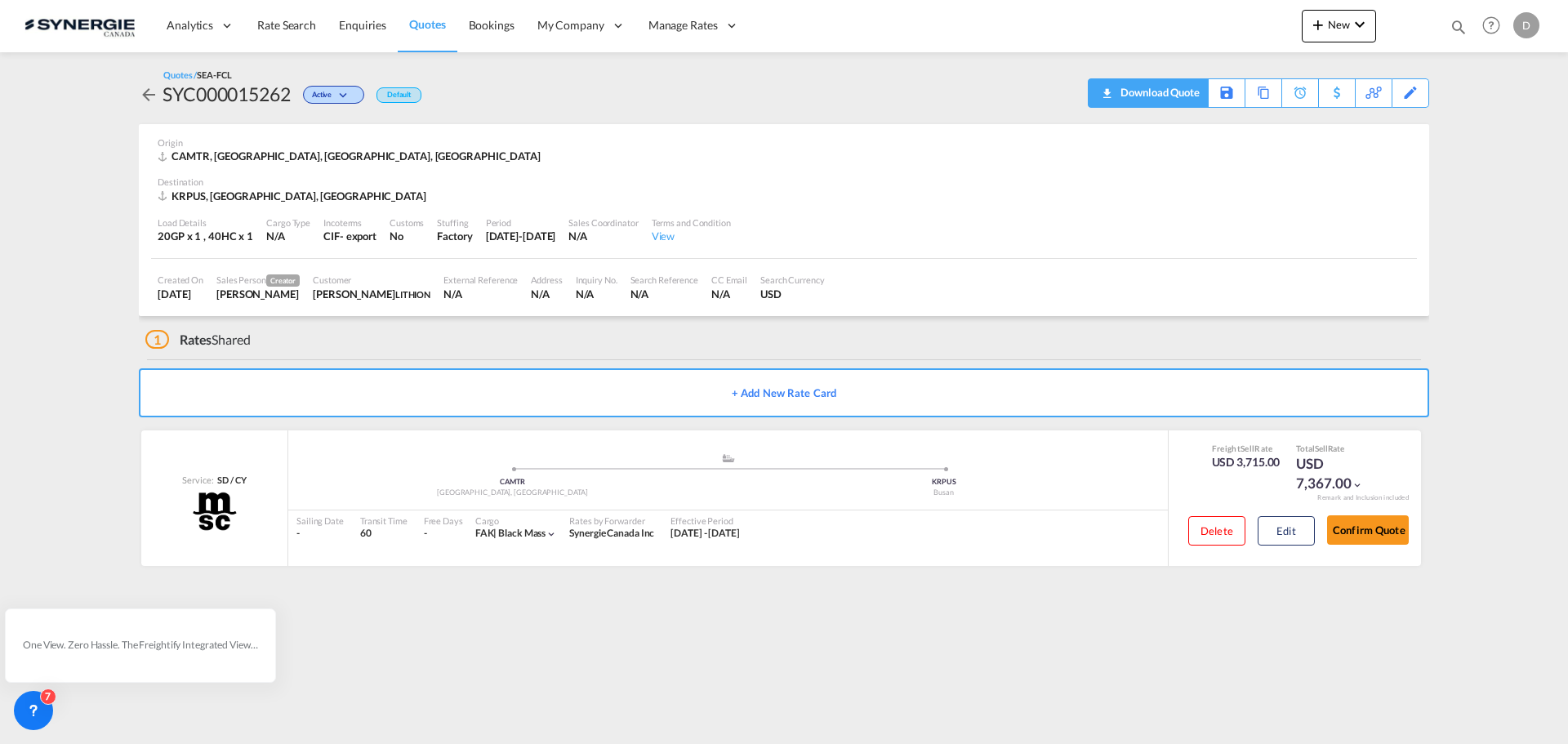
click at [1183, 102] on div "Download Quote" at bounding box center [1158, 92] width 83 height 26
click at [1011, 139] on div "Origin" at bounding box center [784, 142] width 1253 height 12
click at [1281, 535] on button "Edit" at bounding box center [1286, 530] width 57 height 30
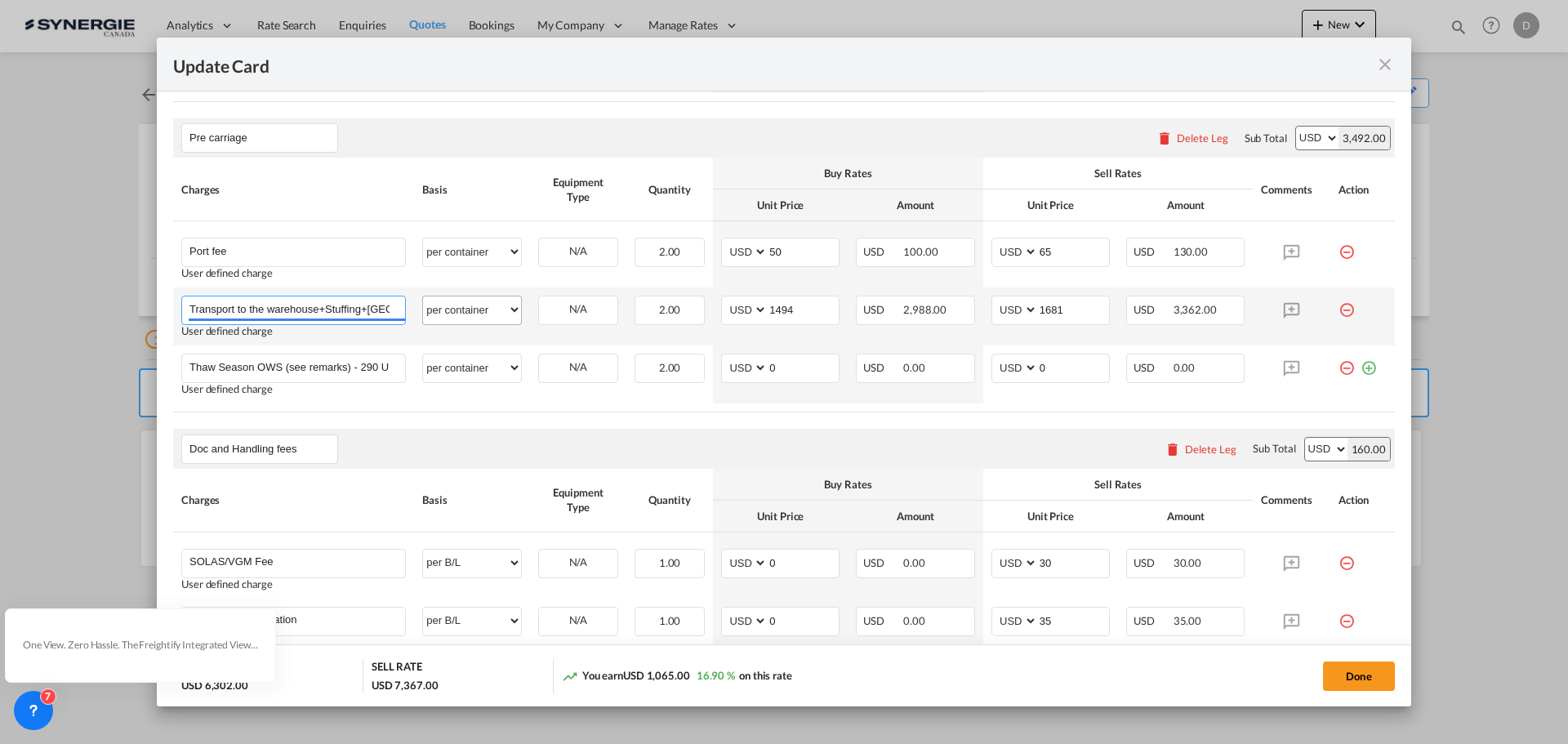
scroll to position [0, 20]
drag, startPoint x: 191, startPoint y: 305, endPoint x: 453, endPoint y: 315, distance: 262.2
click at [453, 315] on tr "Transport to the warehouse+Stuffing+Drayage Please Enter User Defined Charges C…" at bounding box center [783, 316] width 1221 height 58
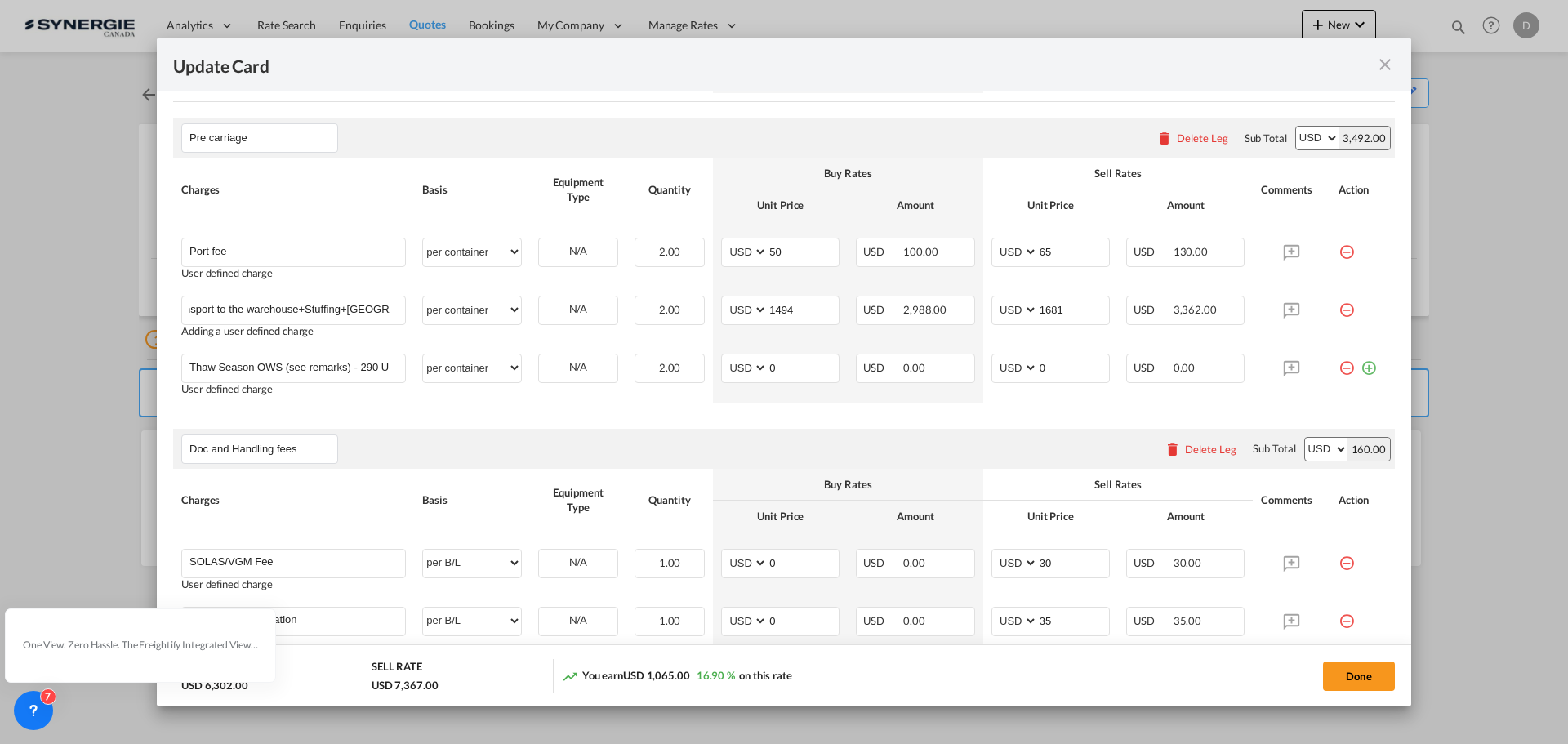
scroll to position [0, 0]
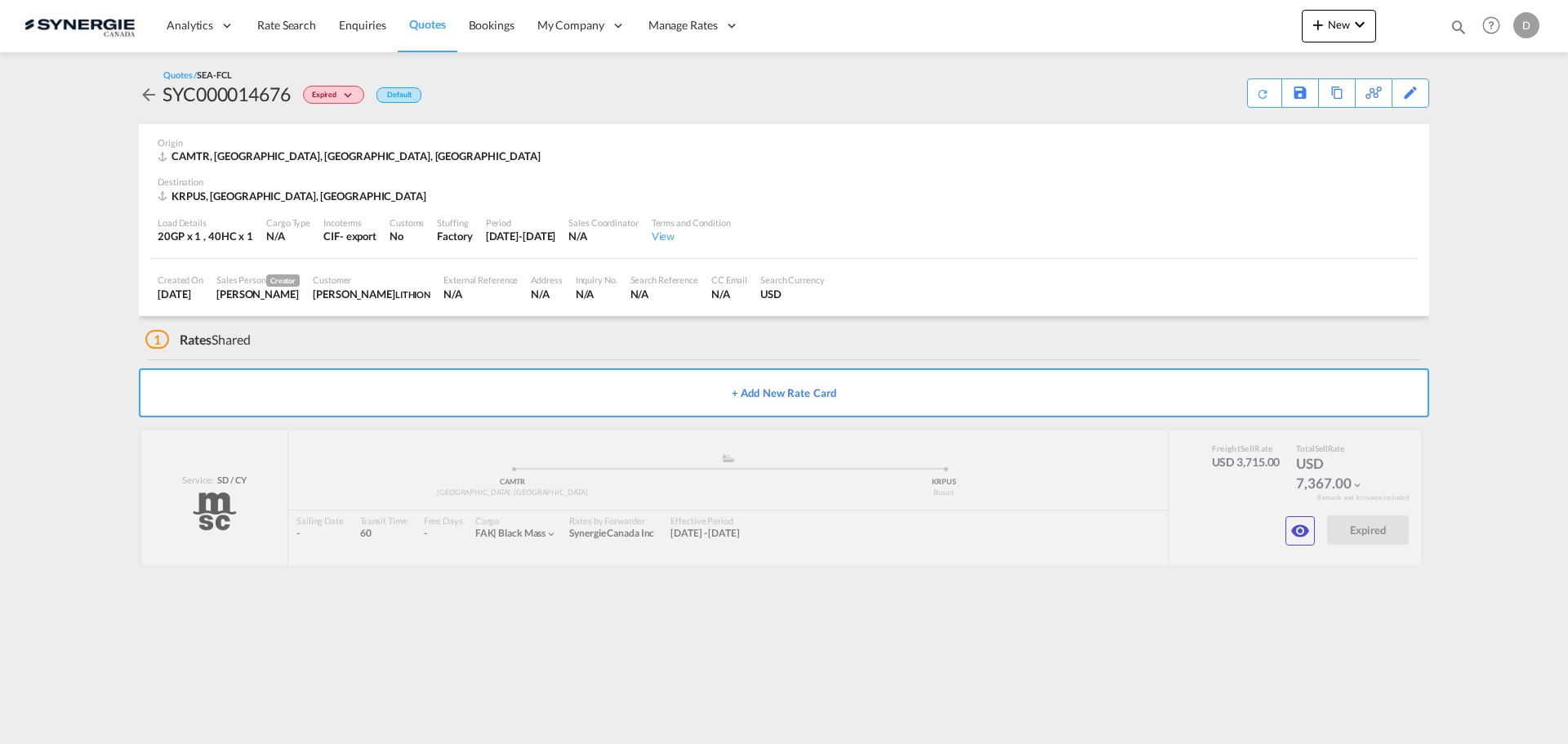
click at [436, 295] on div "Customer ANTOINE BLEAU LITHION" at bounding box center [371, 287] width 131 height 41
drag, startPoint x: 407, startPoint y: 293, endPoint x: 321, endPoint y: 297, distance: 86.1
click at [321, 297] on div "Customer ANTOINE BLEAU LITHION" at bounding box center [371, 287] width 131 height 41
copy div "[PERSON_NAME]"
